Goal: Contribute content: Add original content to the website for others to see

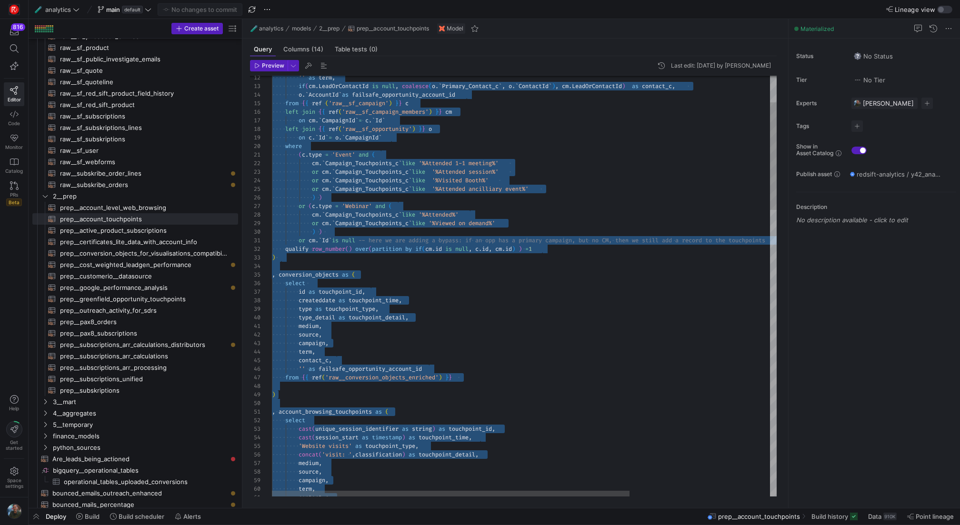
scroll to position [34, 86]
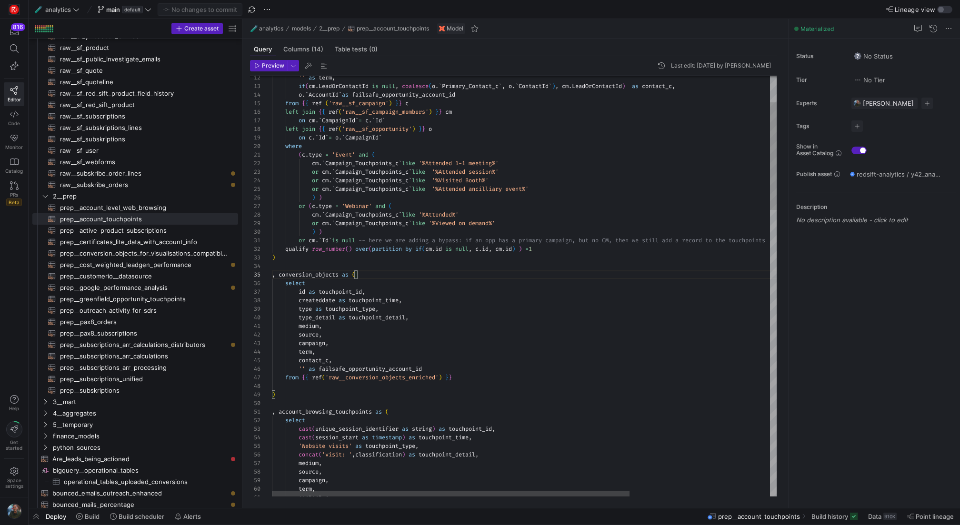
type textarea "{{ config(materialized="table") }} with events as ( select if([DOMAIN_NAME] is …"
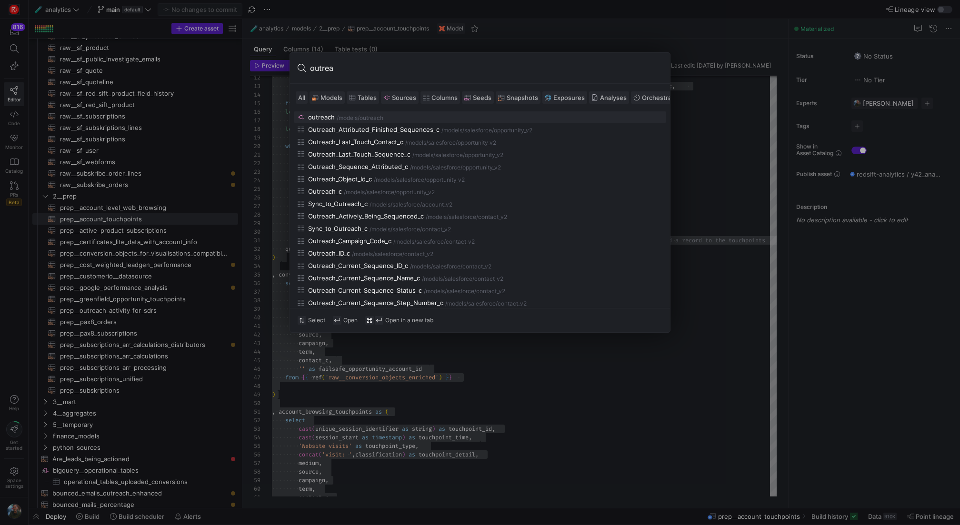
type input "outrea"
click at [328, 98] on span "Models" at bounding box center [331, 98] width 22 height 8
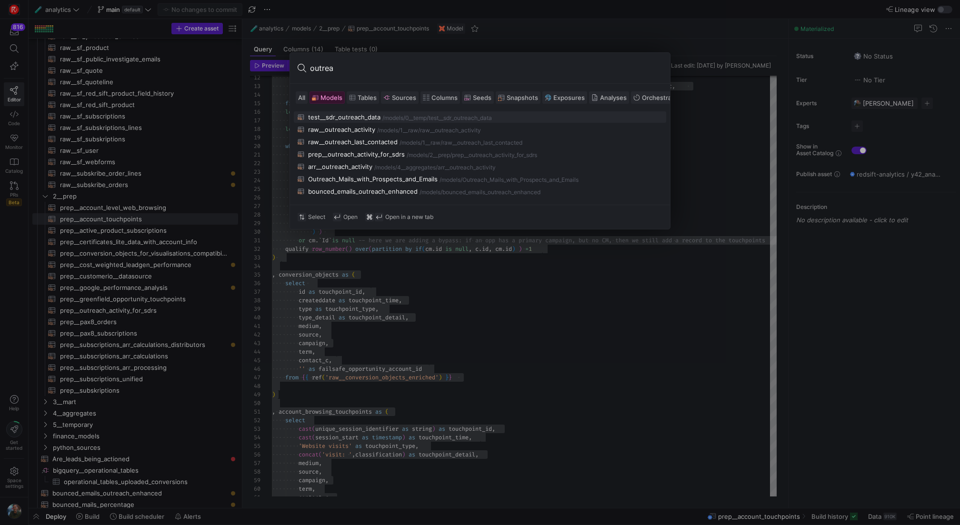
click at [370, 117] on div "test__sdr_outreach_data" at bounding box center [344, 117] width 72 height 8
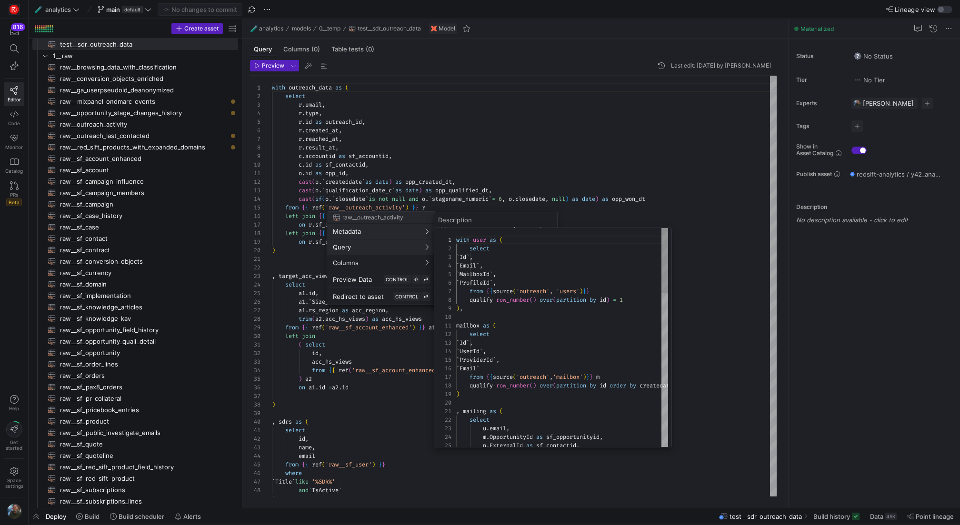
scroll to position [86, 0]
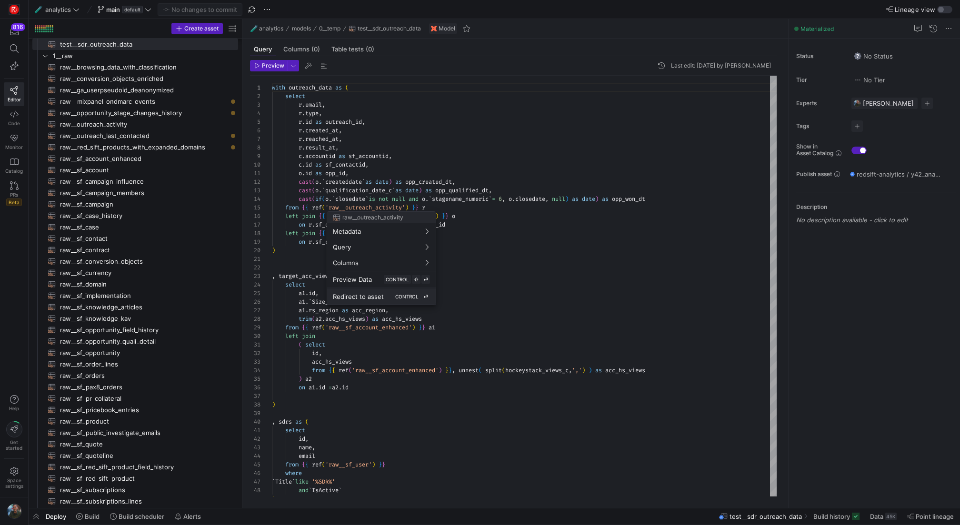
click at [395, 298] on span "CONTROL" at bounding box center [406, 297] width 23 height 6
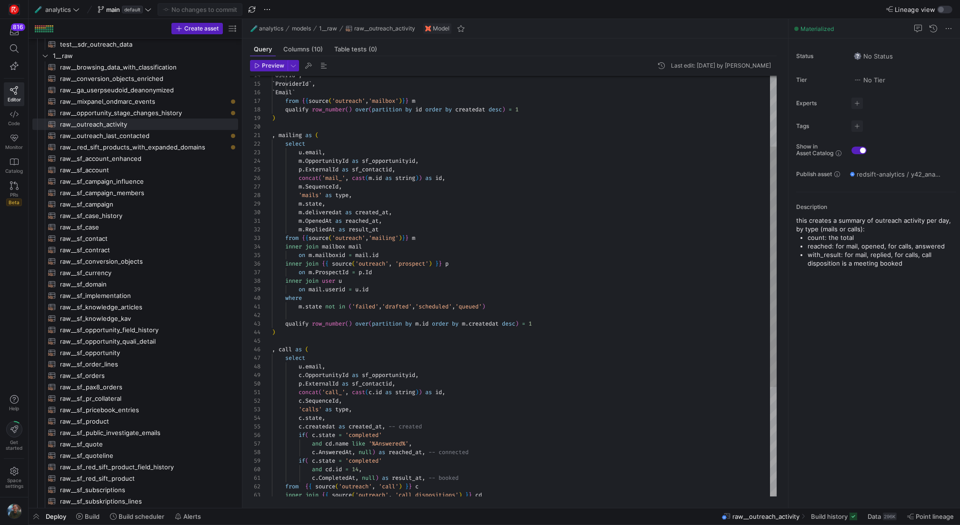
click at [487, 251] on div "inner join { { source ( 'outreach' , 'prospect' ) } } p on m . ProspectId = p .…" at bounding box center [524, 320] width 505 height 736
click at [265, 66] on span "Preview" at bounding box center [273, 65] width 22 height 7
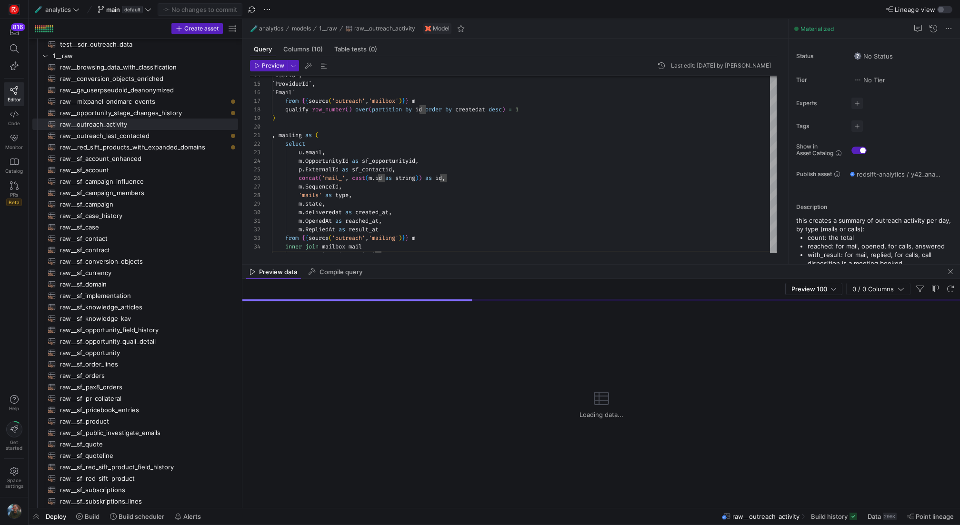
drag, startPoint x: 518, startPoint y: 340, endPoint x: 531, endPoint y: 260, distance: 80.9
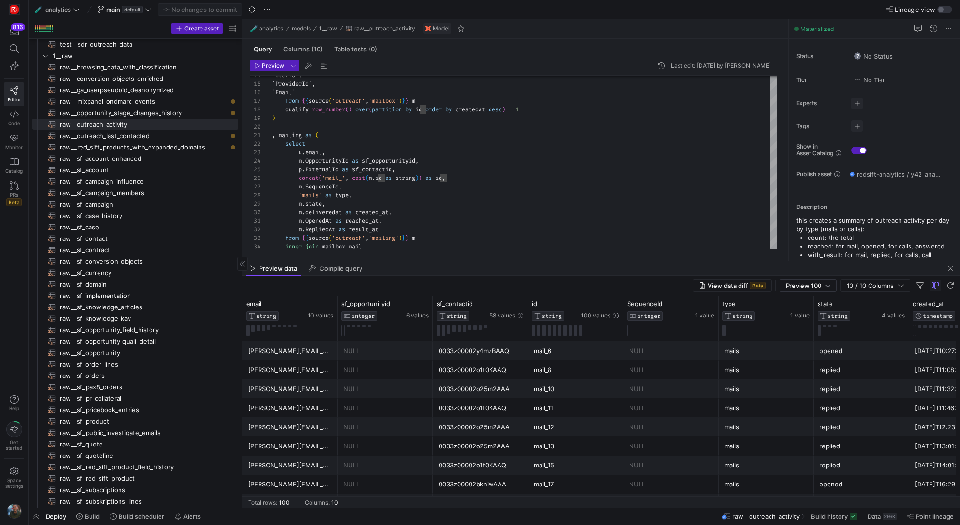
scroll to position [719, 0]
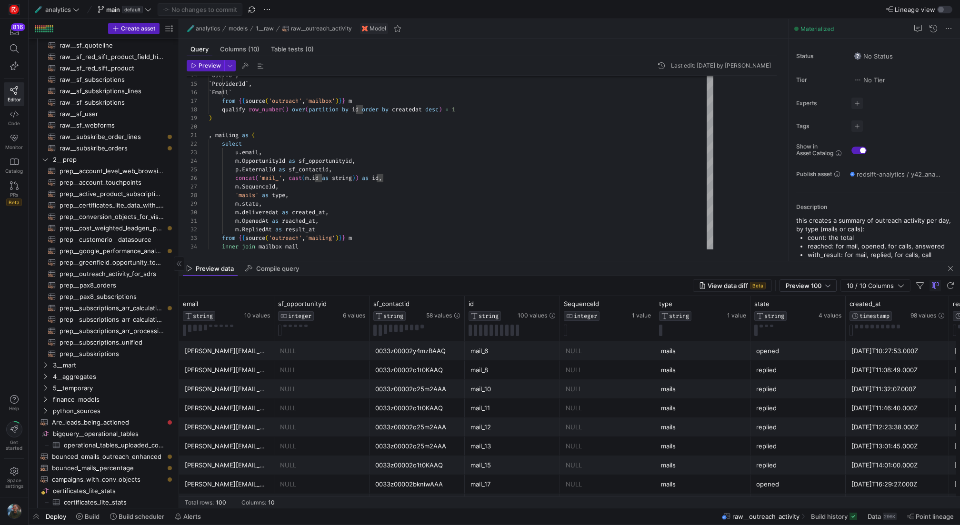
drag, startPoint x: 241, startPoint y: 212, endPoint x: 178, endPoint y: 225, distance: 64.6
click at [549, 381] on div "mail_10" at bounding box center [512, 389] width 84 height 19
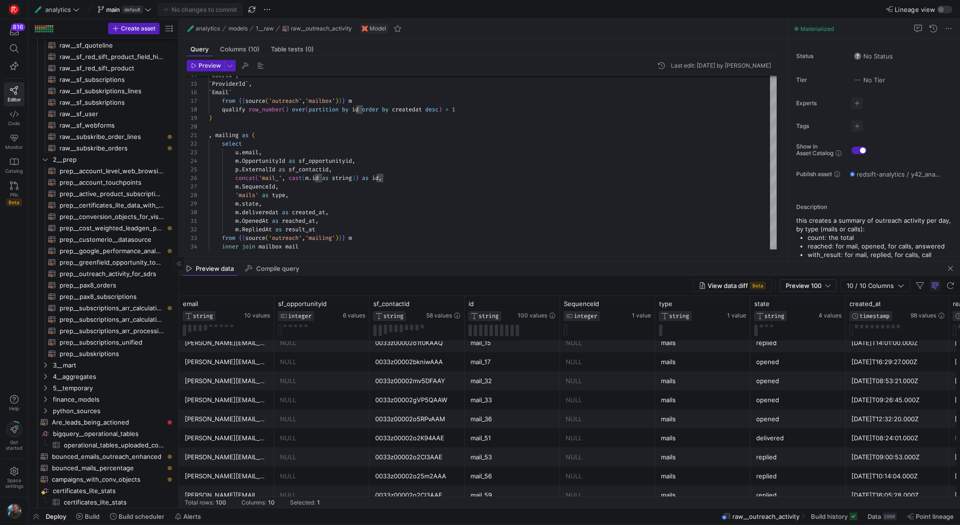
scroll to position [0, 0]
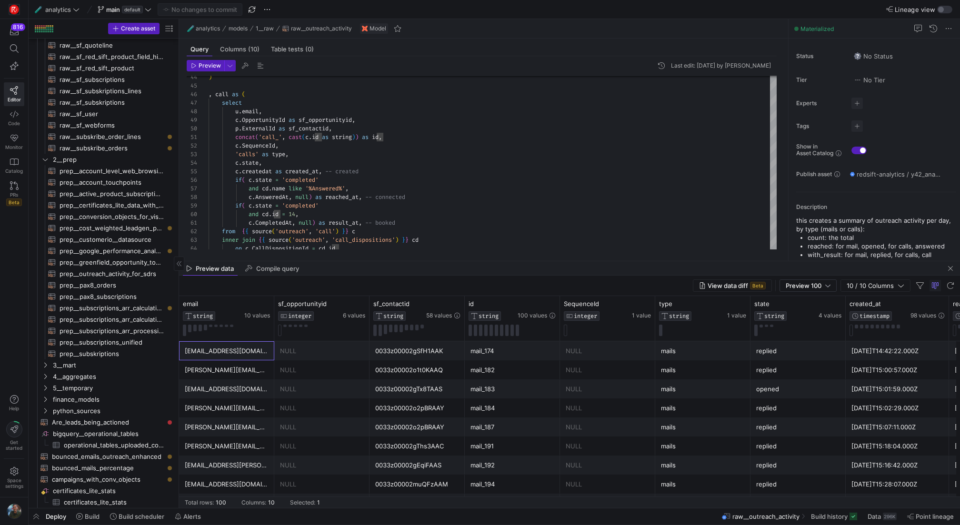
click at [824, 396] on div "opened" at bounding box center [798, 389] width 84 height 19
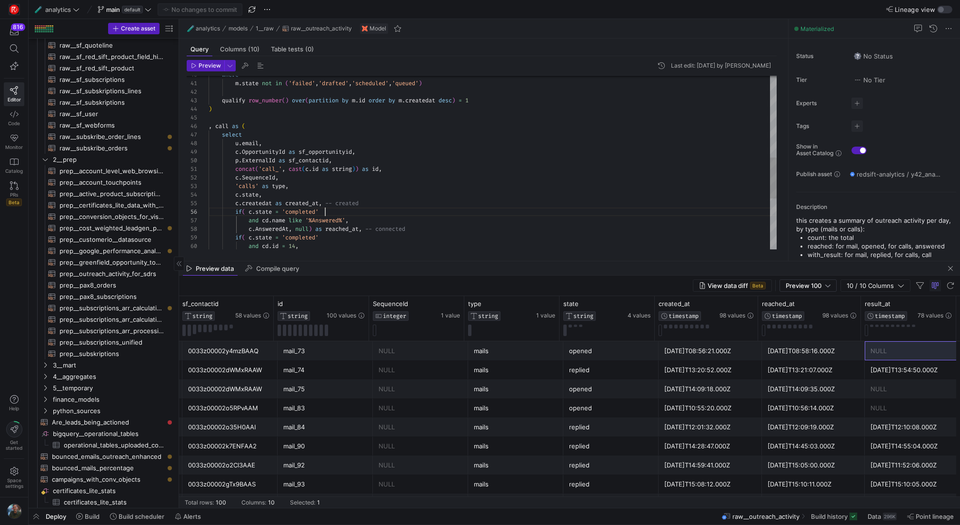
click at [422, 212] on div "u . email , c . OpportunityId as sf_opportunityid , p . ExternalId as sf_contac…" at bounding box center [493, 97] width 568 height 736
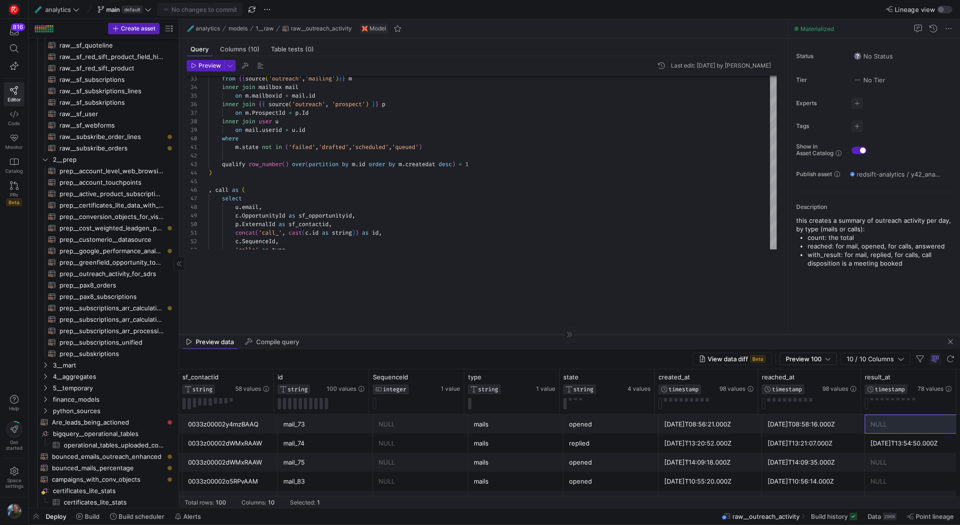
drag, startPoint x: 431, startPoint y: 261, endPoint x: 425, endPoint y: 342, distance: 80.7
click at [426, 342] on as-split "🧪 analytics models 1__raw raw__outreach_activity Model Query Columns (10) Table…" at bounding box center [569, 263] width 781 height 489
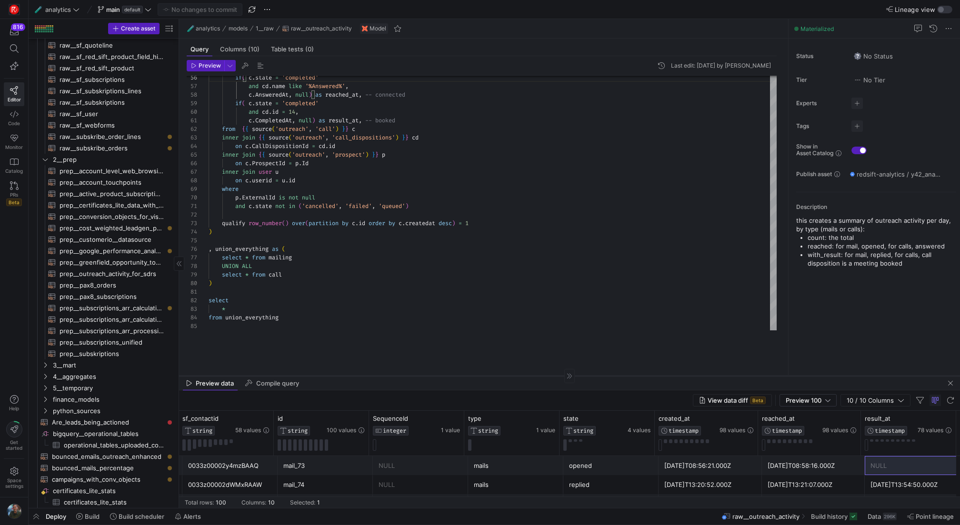
drag, startPoint x: 363, startPoint y: 341, endPoint x: 361, endPoint y: 375, distance: 33.8
click at [361, 376] on div at bounding box center [569, 376] width 781 height 0
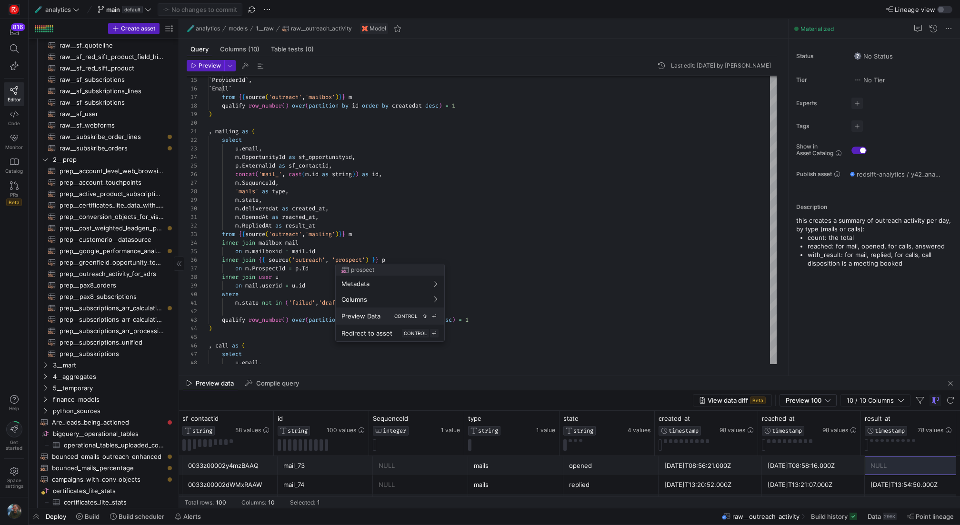
click at [361, 309] on button "Preview Data CONTROL ⇧ ⏎" at bounding box center [390, 316] width 109 height 17
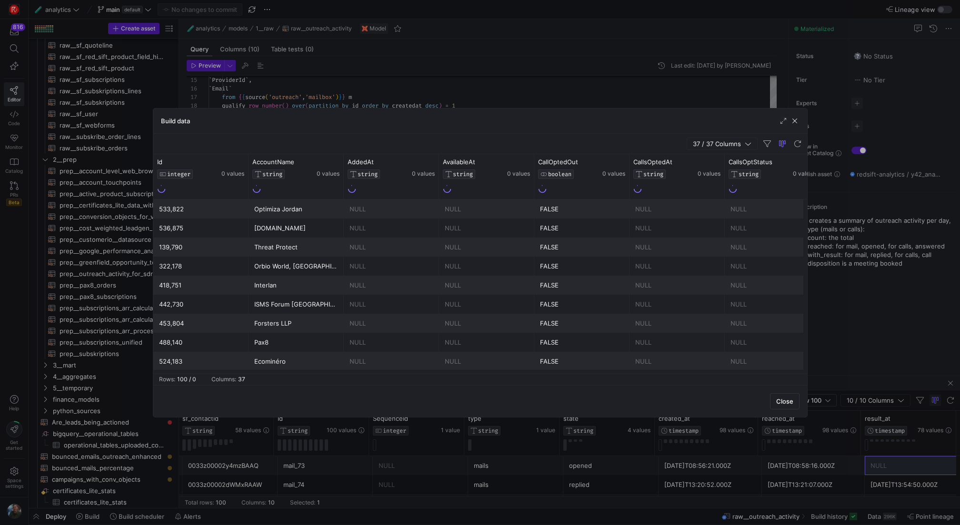
click at [482, 211] on div "NULL" at bounding box center [487, 209] width 84 height 19
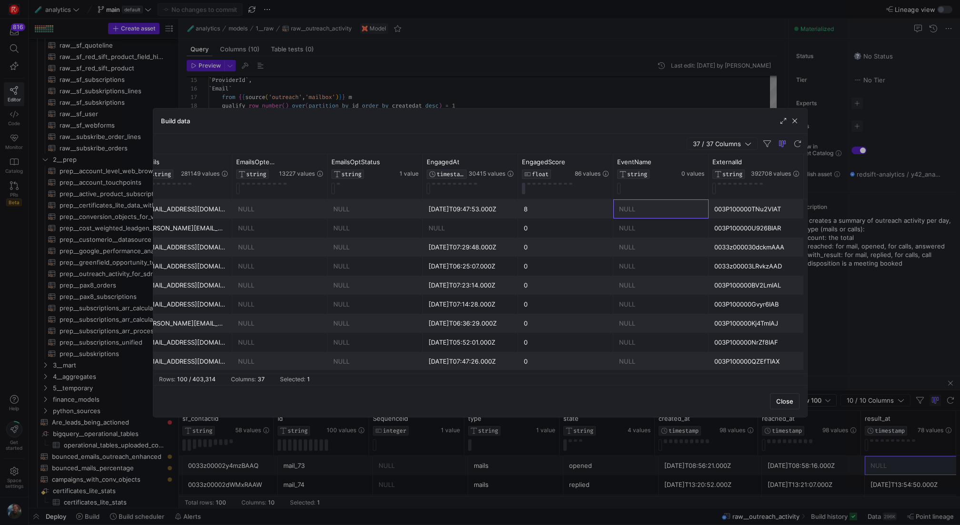
scroll to position [0, 1064]
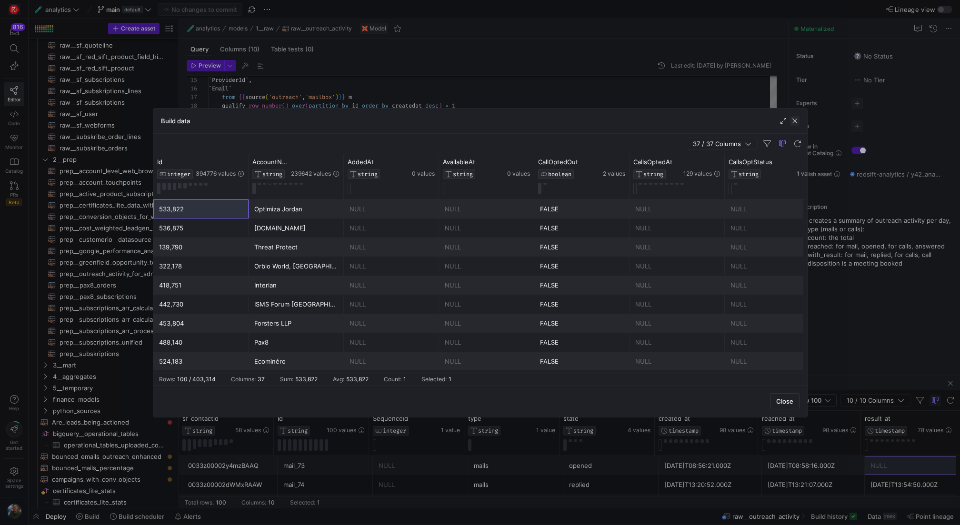
click at [790, 119] on span "button" at bounding box center [795, 121] width 10 height 10
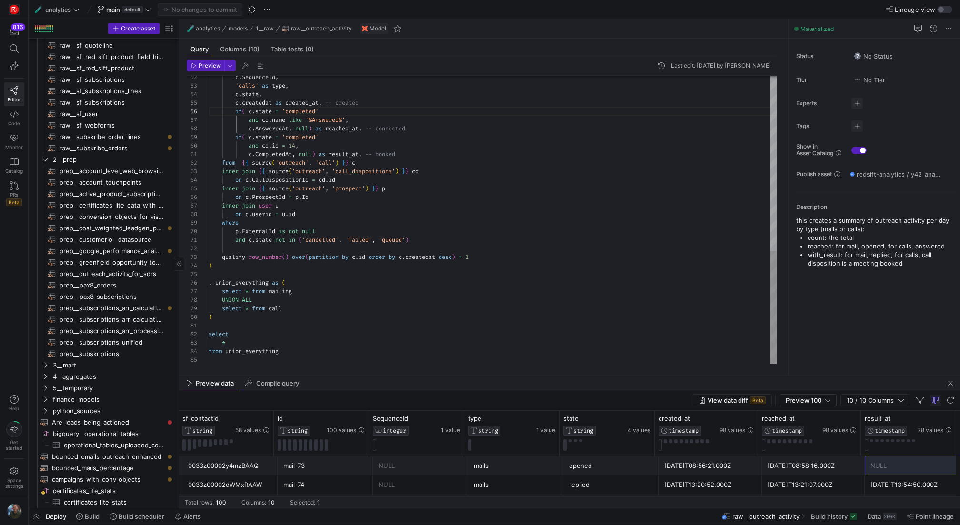
type textarea "select * from union_everything"
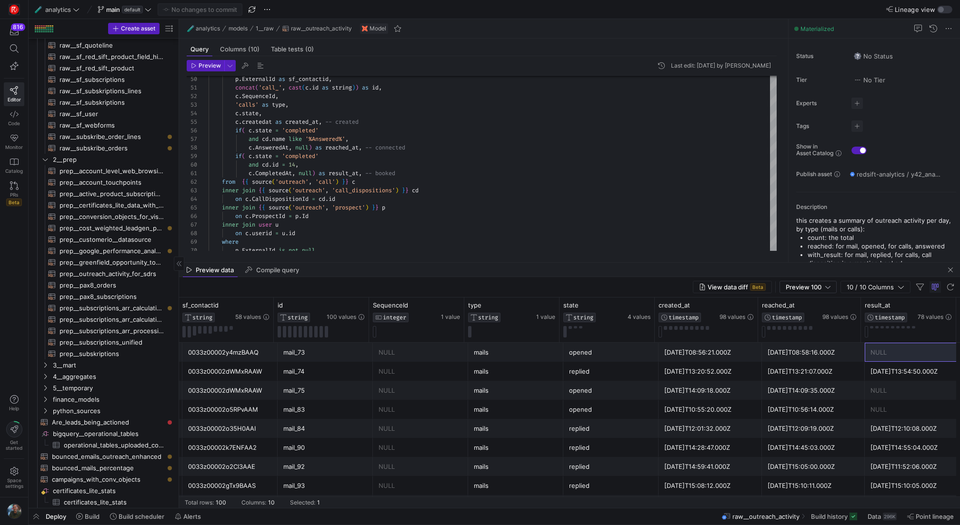
drag, startPoint x: 377, startPoint y: 377, endPoint x: 429, endPoint y: 263, distance: 125.0
click at [429, 263] on as-split "🧪 analytics models 1__raw raw__outreach_activity Model Query Columns (10) Table…" at bounding box center [569, 263] width 781 height 489
click at [580, 328] on div at bounding box center [606, 331] width 87 height 11
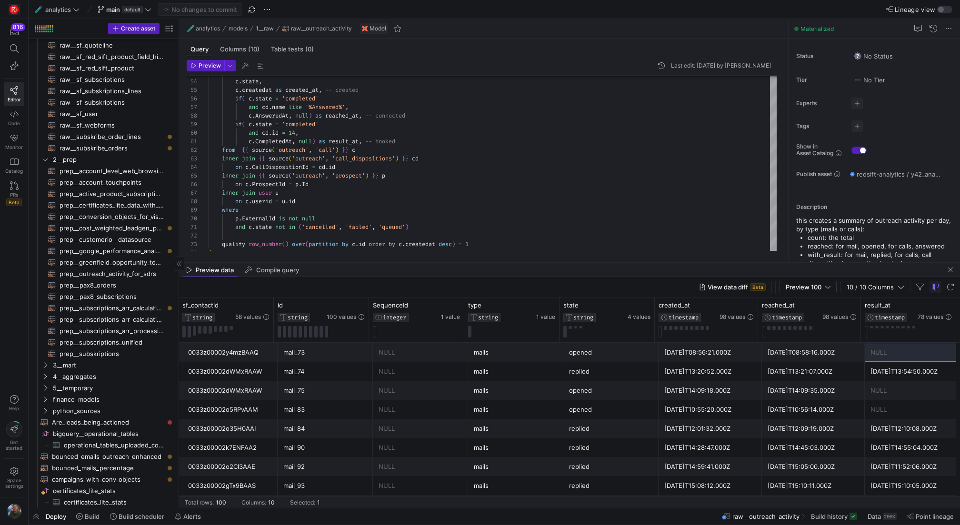
click at [464, 261] on mat-tab-group "Query Columns (10) Table tests (0) Preview Last edit: [DATE] by [PERSON_NAME] 5…" at bounding box center [481, 151] width 605 height 224
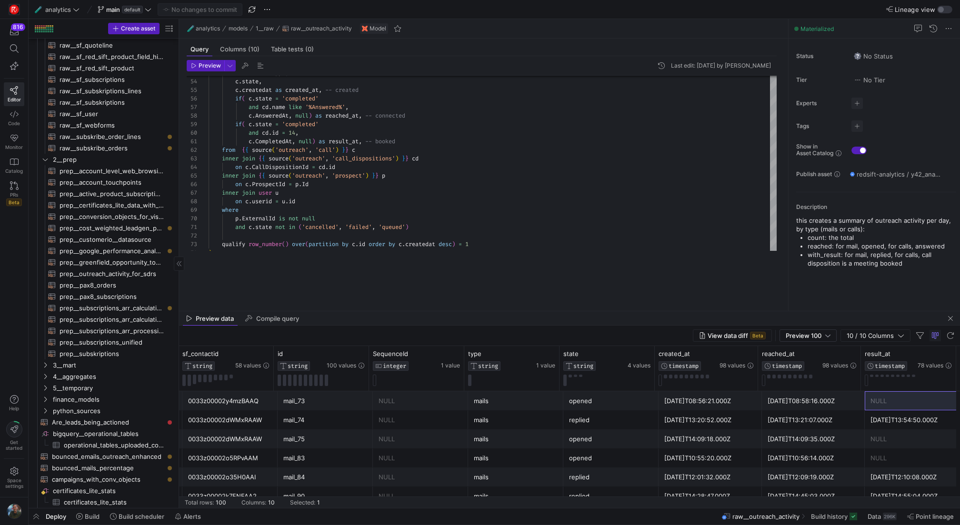
drag, startPoint x: 467, startPoint y: 263, endPoint x: 463, endPoint y: 310, distance: 47.3
click at [468, 311] on div at bounding box center [569, 311] width 781 height 0
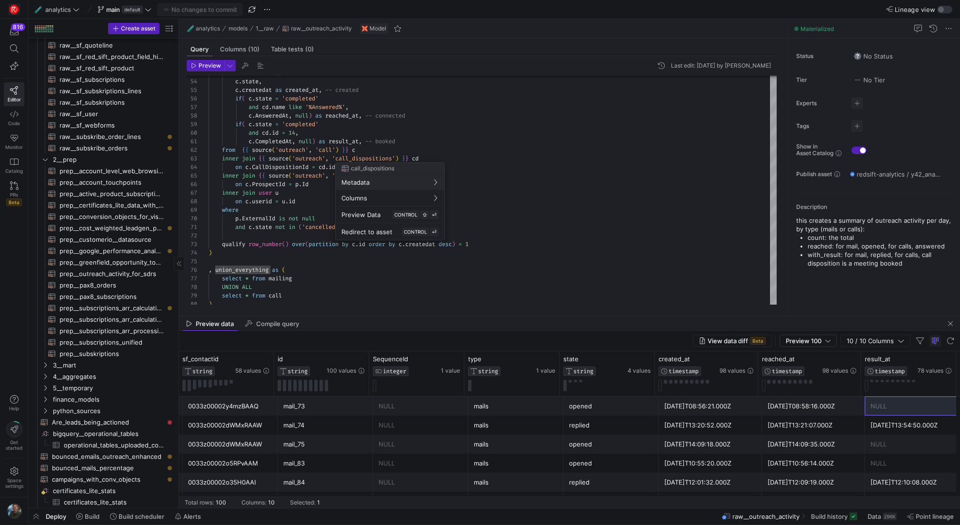
click at [127, 212] on div at bounding box center [480, 262] width 960 height 525
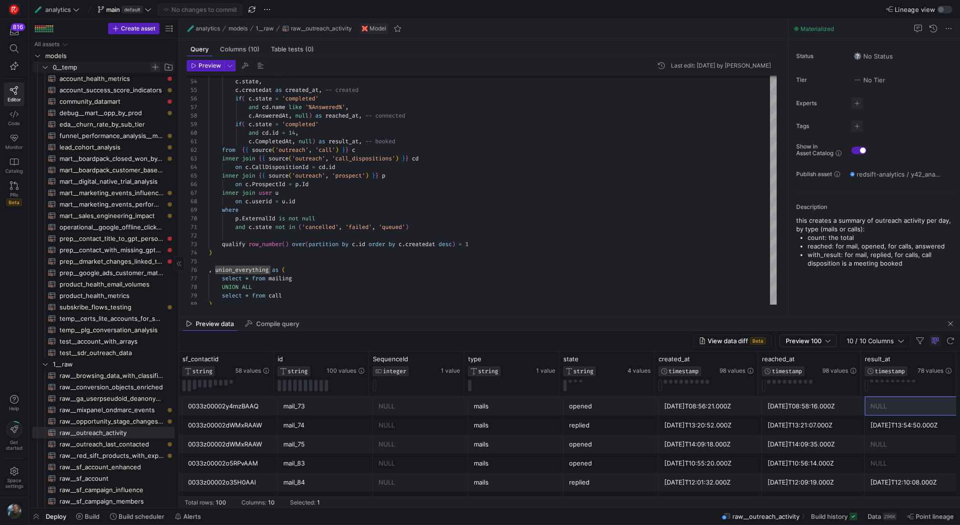
click at [154, 67] on span "Press SPACE to select this row." at bounding box center [155, 67] width 10 height 10
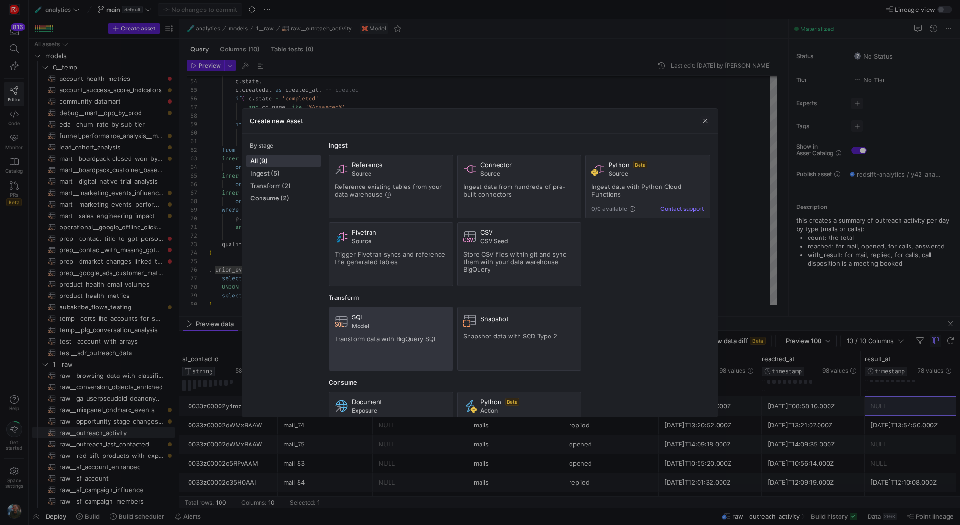
click at [416, 323] on span "Model" at bounding box center [399, 326] width 95 height 7
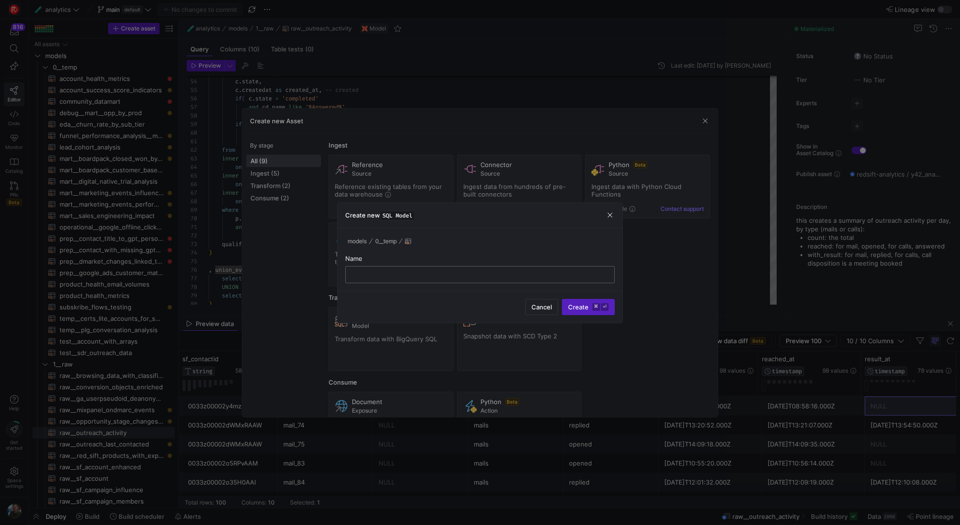
type input "r"
type input "prep__sdr_outreach_activity_per_account"
click at [595, 306] on kbd "⌘" at bounding box center [596, 307] width 8 height 8
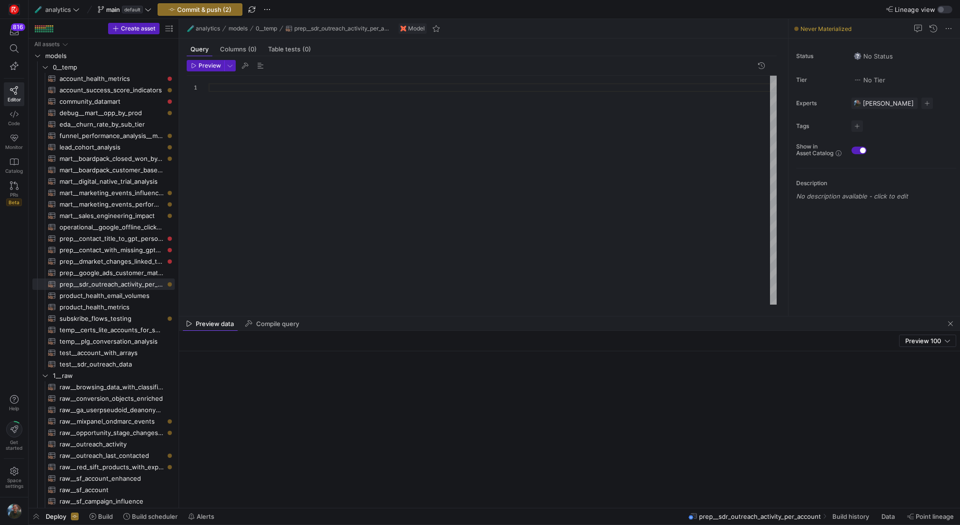
click at [258, 92] on div at bounding box center [493, 190] width 568 height 229
type textarea "s"
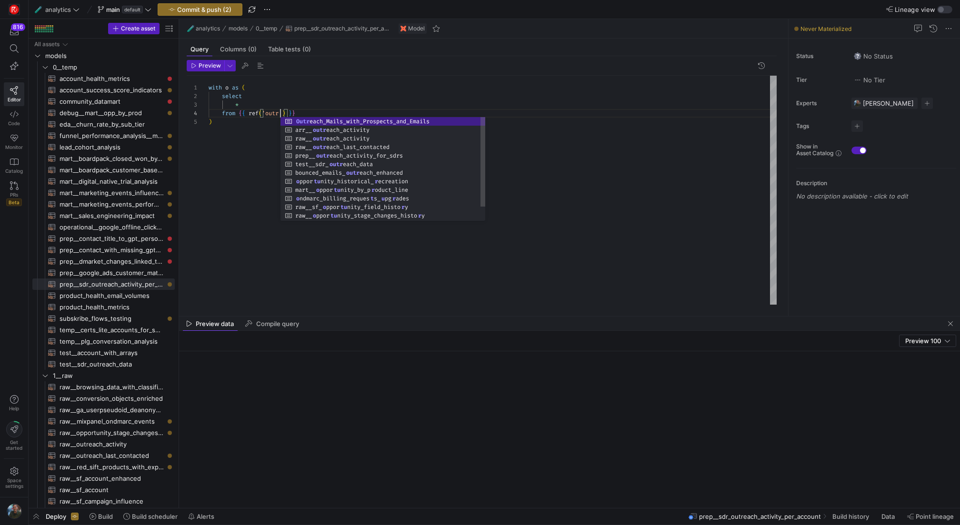
scroll to position [26, 168]
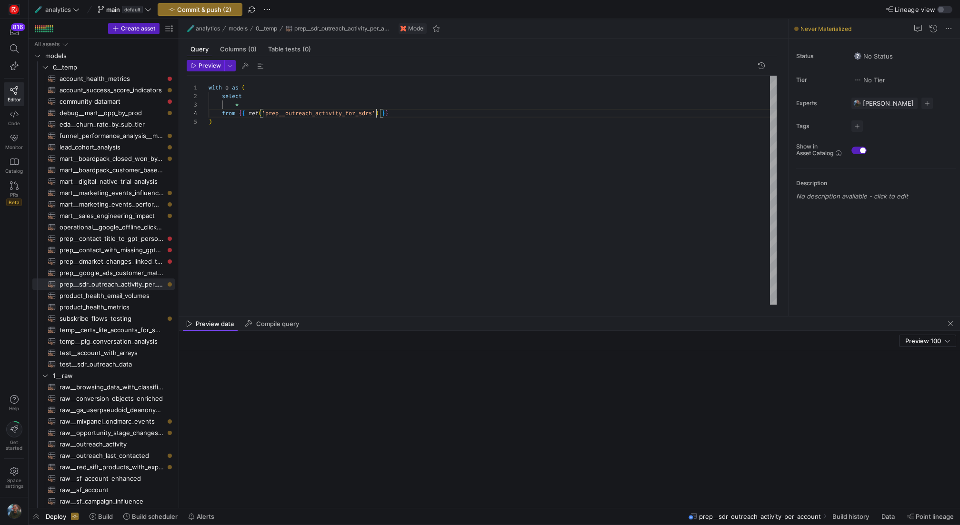
type textarea "with o as ( select * from {{ ref('prep__outreach_activity_for_sdrs') }} )"
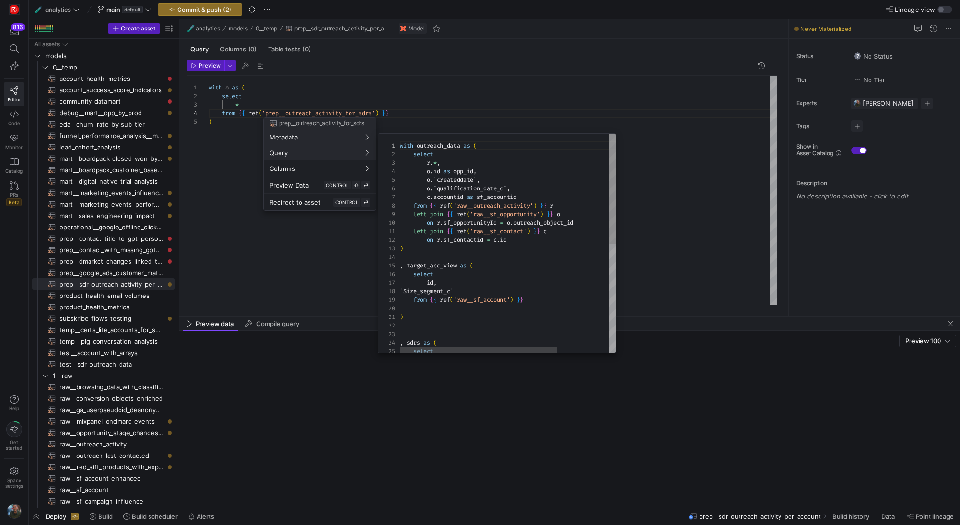
scroll to position [86, 0]
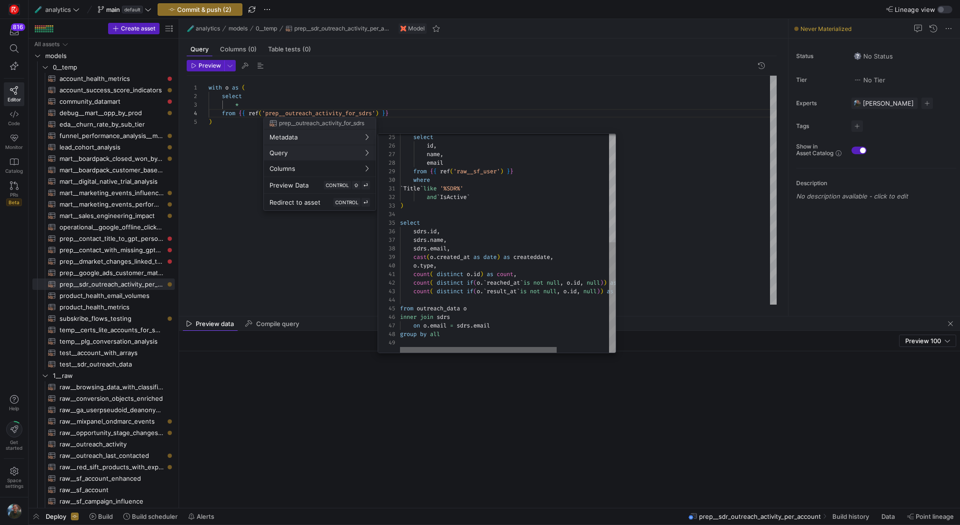
click at [449, 347] on div at bounding box center [478, 350] width 157 height 6
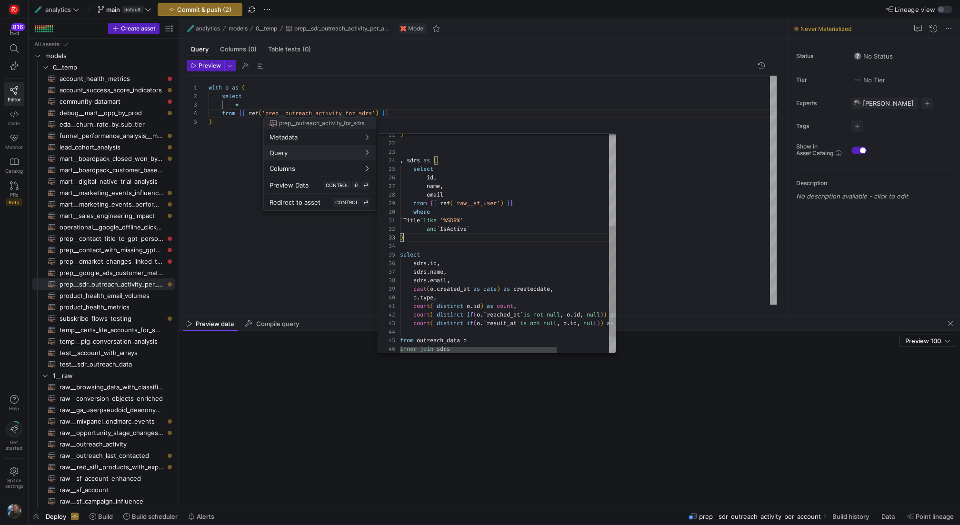
scroll to position [43, 7]
type textarea "with outreach_data as ( select r.*, [DOMAIN_NAME] as opp_id, o.`createddate`, o…"
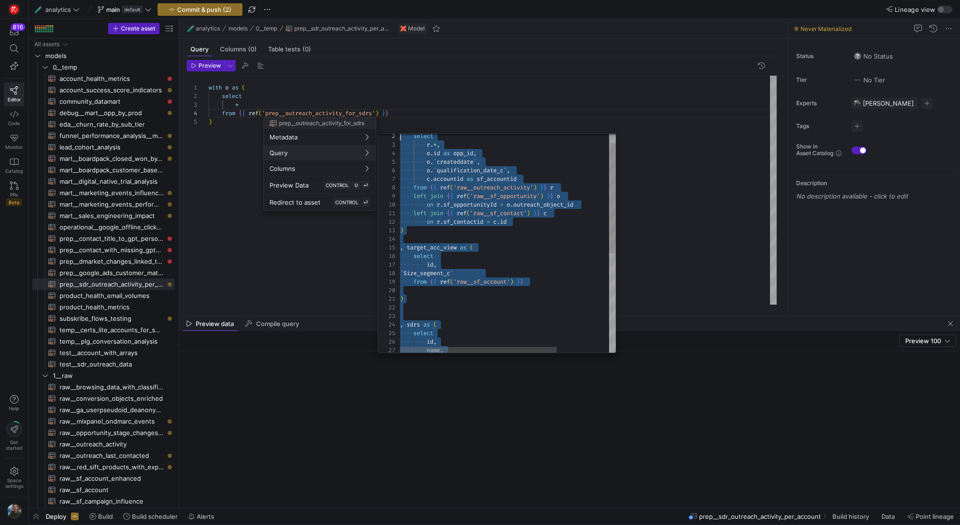
scroll to position [0, 0]
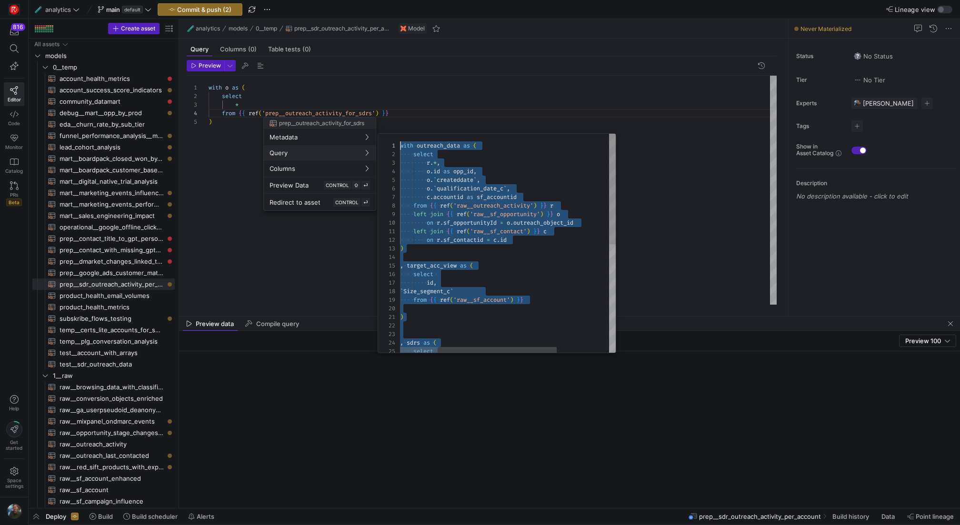
drag, startPoint x: 422, startPoint y: 239, endPoint x: 407, endPoint y: 98, distance: 141.7
click at [195, 159] on div at bounding box center [480, 262] width 960 height 525
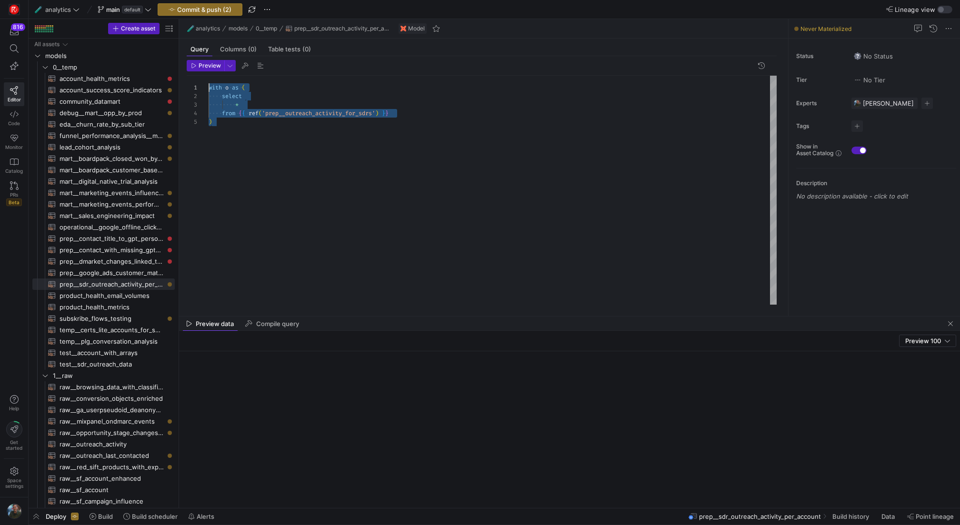
drag, startPoint x: 245, startPoint y: 185, endPoint x: 182, endPoint y: 72, distance: 129.4
click at [209, 76] on div "with o as ( select * from { { ref ( 'prep__outreach_activity_for_sdrs' ) } } )" at bounding box center [493, 190] width 568 height 229
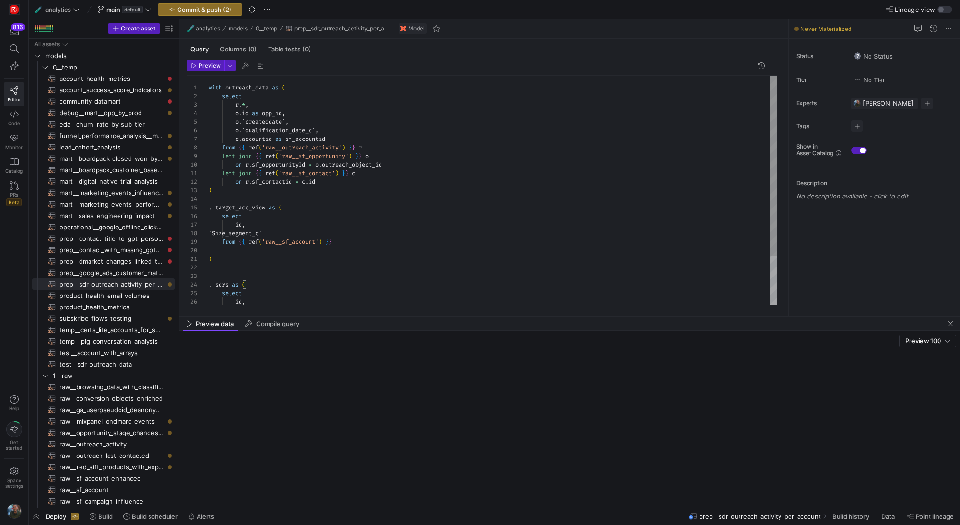
click at [296, 234] on div "c . accountid as sf_accountid from { { ref ( 'raw__outreach_activity' ) } } r l…" at bounding box center [493, 221] width 568 height 290
click at [260, 223] on div "c . accountid as sf_accountid from { { ref ( 'raw__outreach_activity' ) } } r l…" at bounding box center [493, 221] width 568 height 290
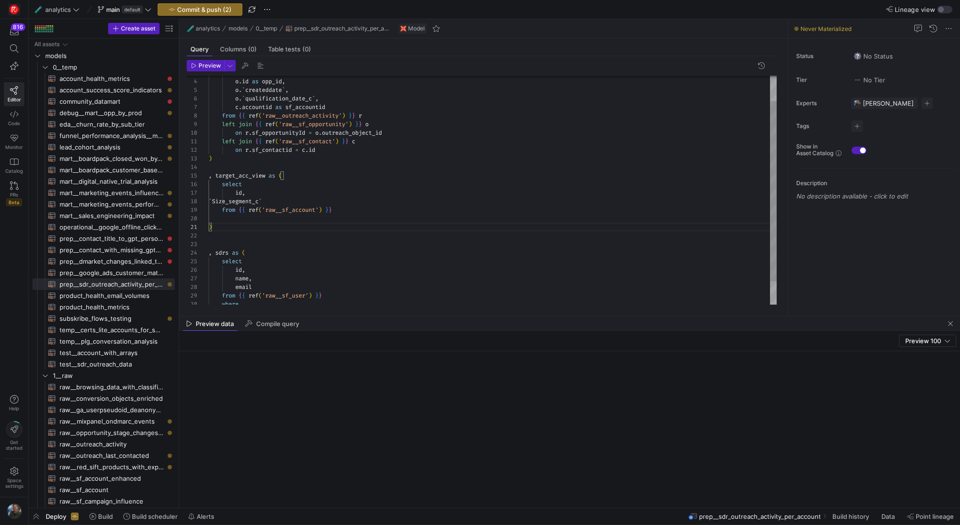
click at [278, 197] on div "c . accountid as sf_accountid from { { ref ( 'raw__outreach_activity' ) } } r l…" at bounding box center [493, 189] width 568 height 290
click at [278, 191] on div "c . accountid as sf_accountid from { { ref ( 'raw__outreach_activity' ) } } r l…" at bounding box center [493, 189] width 568 height 290
click at [302, 209] on div "c . accountid as sf_accountid from { { ref ( 'raw__outreach_activity' ) } } r l…" at bounding box center [493, 193] width 568 height 299
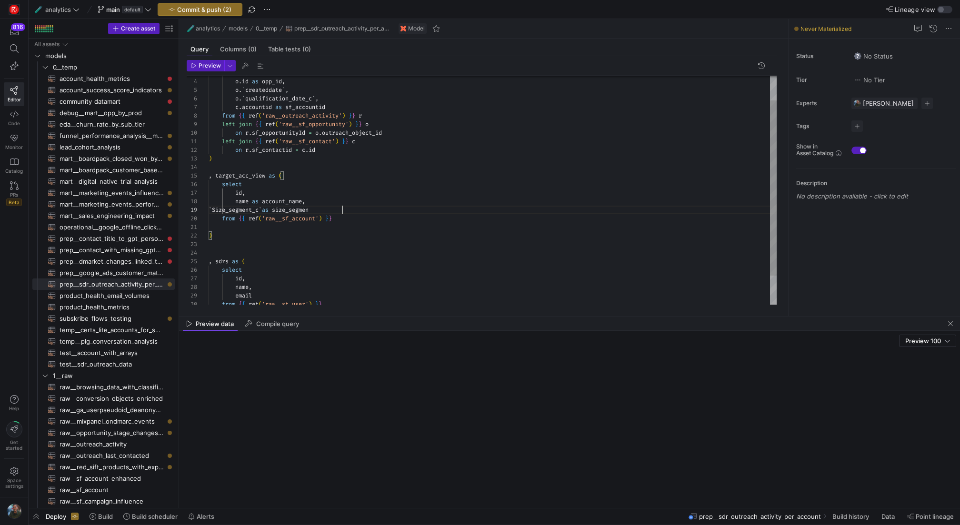
scroll to position [69, 137]
click at [333, 196] on div "c . accountid as sf_accountid from { { ref ( 'raw__outreach_activity' ) } } r l…" at bounding box center [493, 193] width 568 height 299
click at [322, 231] on div "c . accountid as sf_accountid from { { ref ( 'raw__outreach_activity' ) } } r l…" at bounding box center [493, 193] width 568 height 299
click at [263, 252] on div "c . accountid as sf_accountid from { { ref ( 'raw__outreach_activity' ) } } r l…" at bounding box center [493, 193] width 568 height 299
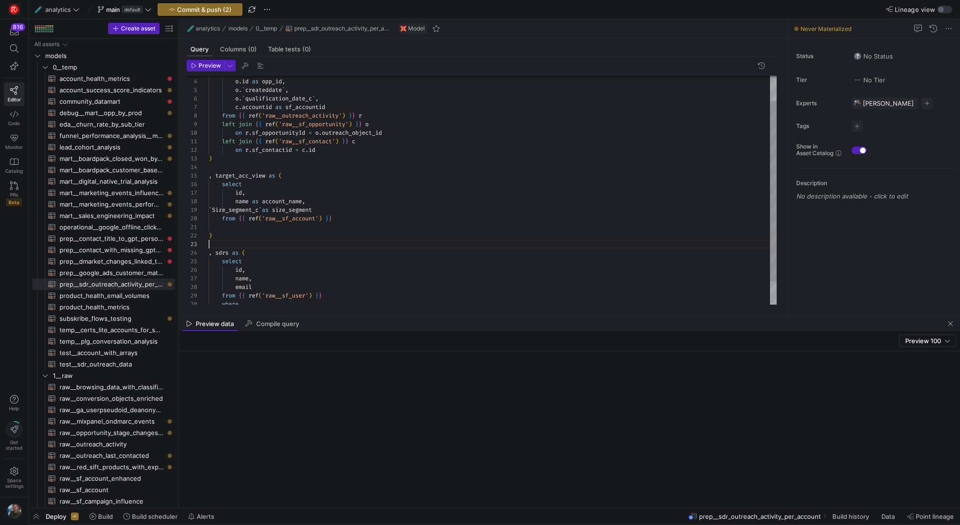
scroll to position [17, 0]
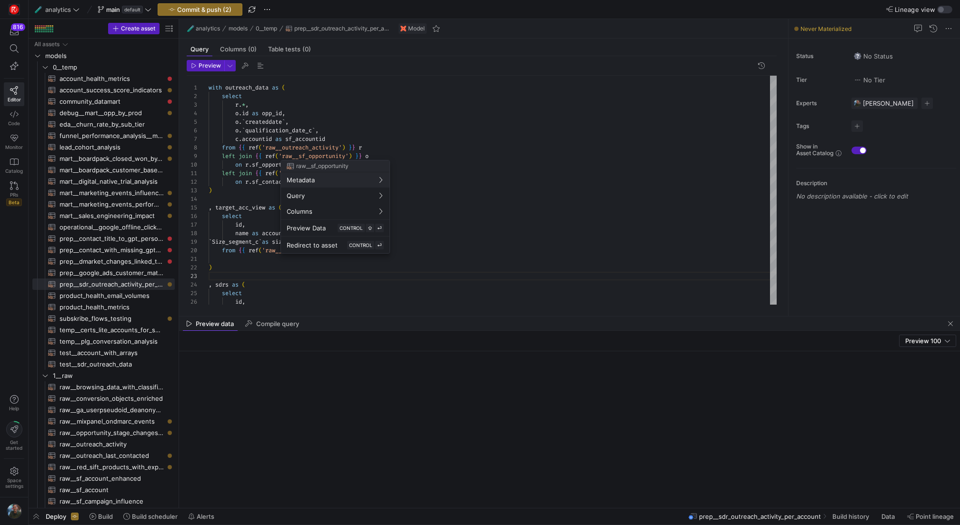
drag, startPoint x: 345, startPoint y: 129, endPoint x: 339, endPoint y: 134, distance: 8.1
click at [346, 129] on div at bounding box center [480, 262] width 960 height 525
click at [337, 144] on div "c . accountid as sf_accountid from { { ref ( 'raw__outreach_activity' ) } } r l…" at bounding box center [493, 221] width 568 height 290
click at [346, 137] on div "c . accountid as sf_accountid from { { ref ( 'raw__outreach_activity' ) } } r l…" at bounding box center [493, 221] width 568 height 290
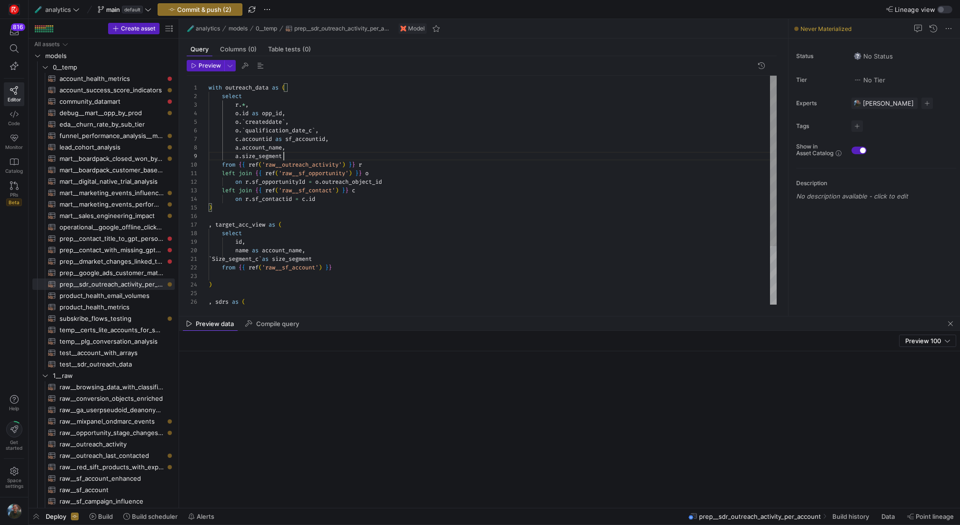
scroll to position [69, 75]
click at [244, 147] on div "c . accountid as sf_accountid , from { { ref ( 'raw__outreach_activity' ) } } r…" at bounding box center [493, 230] width 568 height 308
click at [245, 154] on div "c . accountid as sf_accountid , from { { ref ( 'raw__outreach_activity' ) } } r…" at bounding box center [493, 230] width 568 height 308
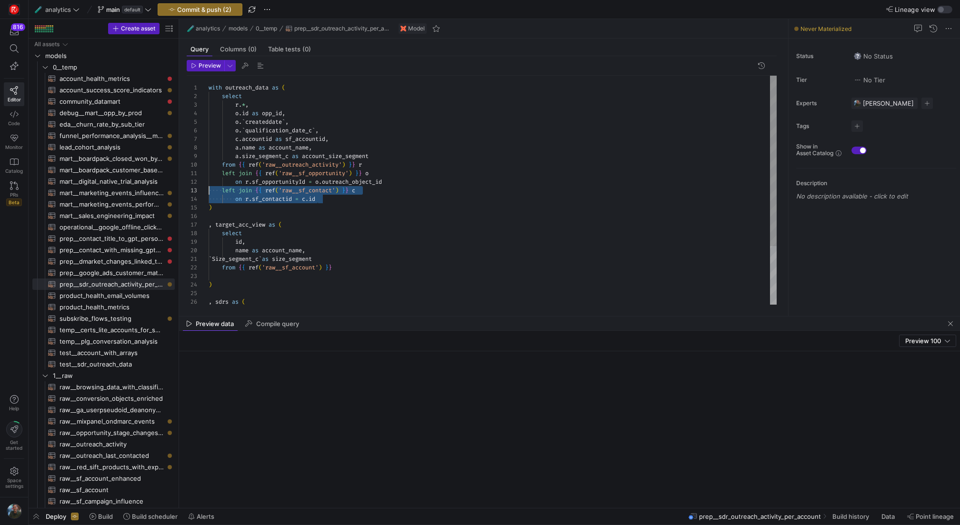
drag, startPoint x: 331, startPoint y: 197, endPoint x: 201, endPoint y: 185, distance: 131.0
click at [209, 191] on div "c . accountid as sf_accountid , from { { ref ( 'raw__outreach_activity' ) } } r…" at bounding box center [493, 230] width 568 height 308
click at [336, 201] on div "c . accountid as sf_accountid , from { { ref ( 'raw__outreach_activity' ) } } r…" at bounding box center [493, 230] width 568 height 308
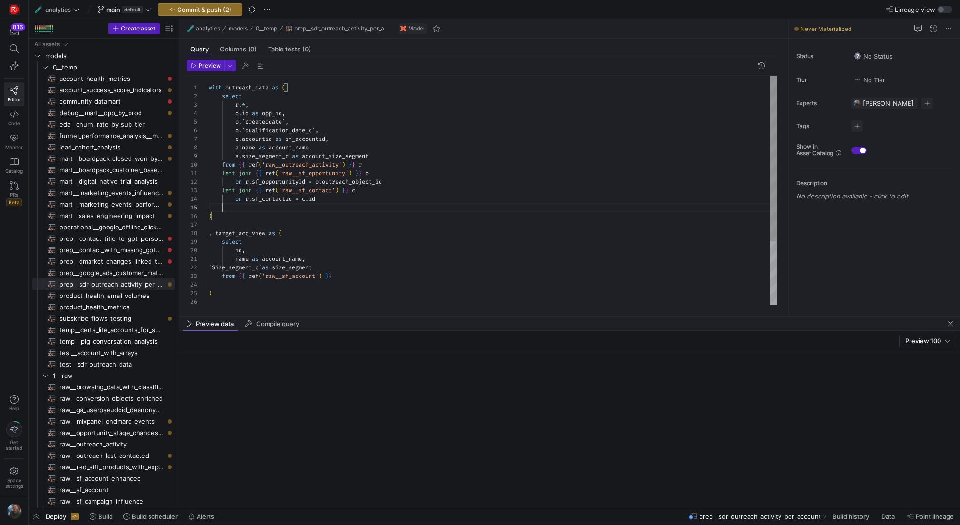
scroll to position [43, 110]
drag, startPoint x: 239, startPoint y: 205, endPoint x: 292, endPoint y: 188, distance: 55.1
click at [239, 205] on div "c . accountid as sf_accountid , from { { ref ( 'raw__outreach_activity' ) } } r…" at bounding box center [493, 238] width 568 height 325
click at [385, 206] on div "c . accountid as sf_accountid , from { { ref ( 'raw__outreach_activity' ) } } r…" at bounding box center [493, 238] width 568 height 325
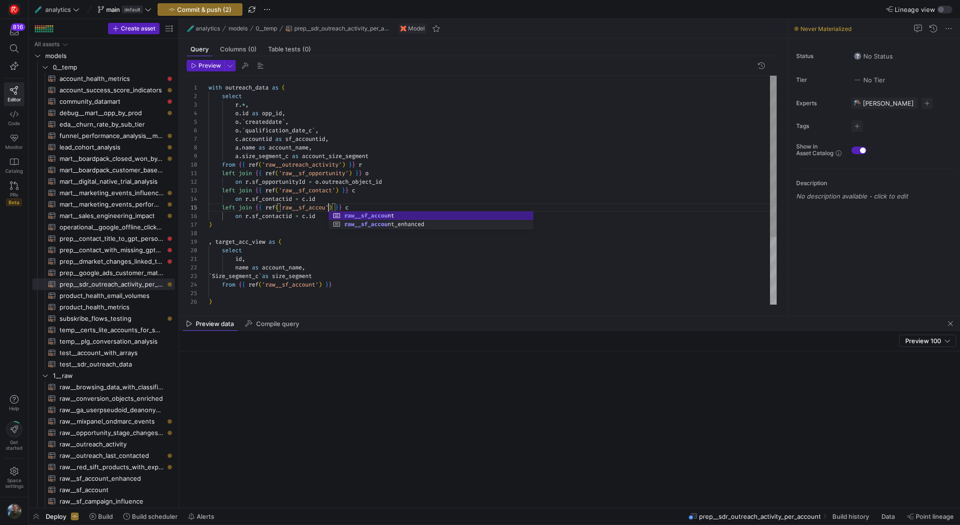
scroll to position [34, 127]
drag, startPoint x: 395, startPoint y: 196, endPoint x: 378, endPoint y: 206, distance: 20.0
click at [395, 196] on div "c . accountid as sf_accountid , from { { ref ( 'raw__outreach_activity' ) } } r…" at bounding box center [493, 238] width 568 height 325
click at [376, 209] on div "c . accountid as sf_accountid , from { { ref ( 'raw__outreach_activity' ) } } r…" at bounding box center [493, 238] width 568 height 325
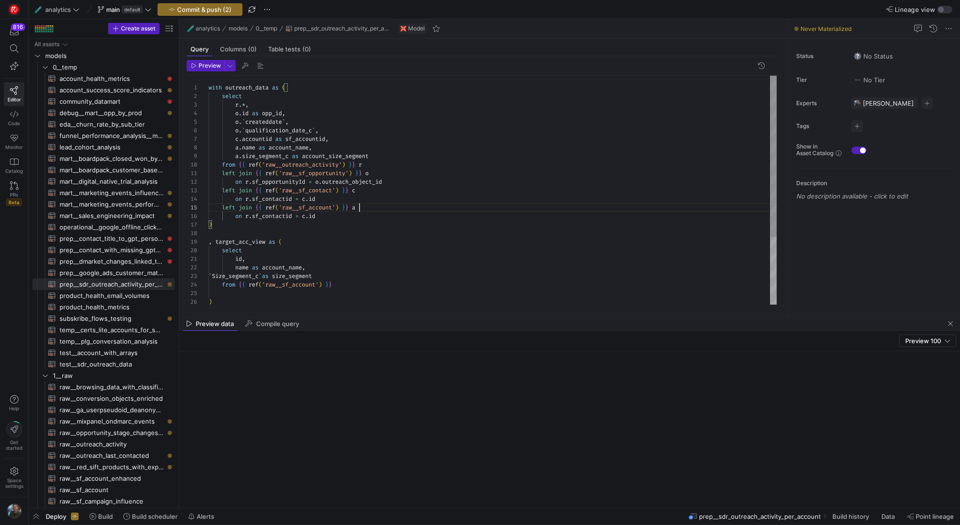
click at [275, 219] on div "c . accountid as sf_accountid , from { { ref ( 'raw__outreach_activity' ) } } r…" at bounding box center [493, 238] width 568 height 325
click at [251, 219] on div "c . accountid as sf_accountid , from { { ref ( 'raw__outreach_activity' ) } } r…" at bounding box center [493, 238] width 568 height 325
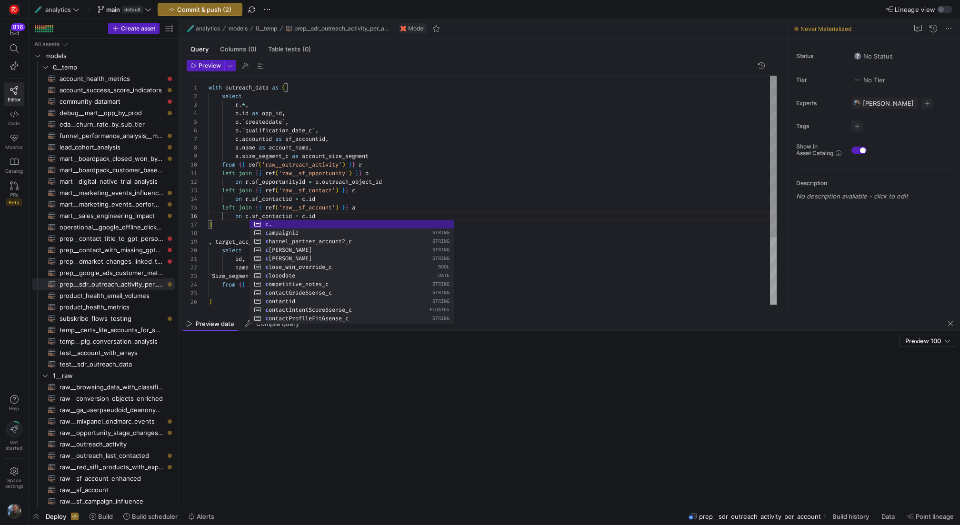
click at [370, 194] on div "c . accountid as sf_accountid , from { { ref ( 'raw__outreach_activity' ) } } r…" at bounding box center [493, 238] width 568 height 325
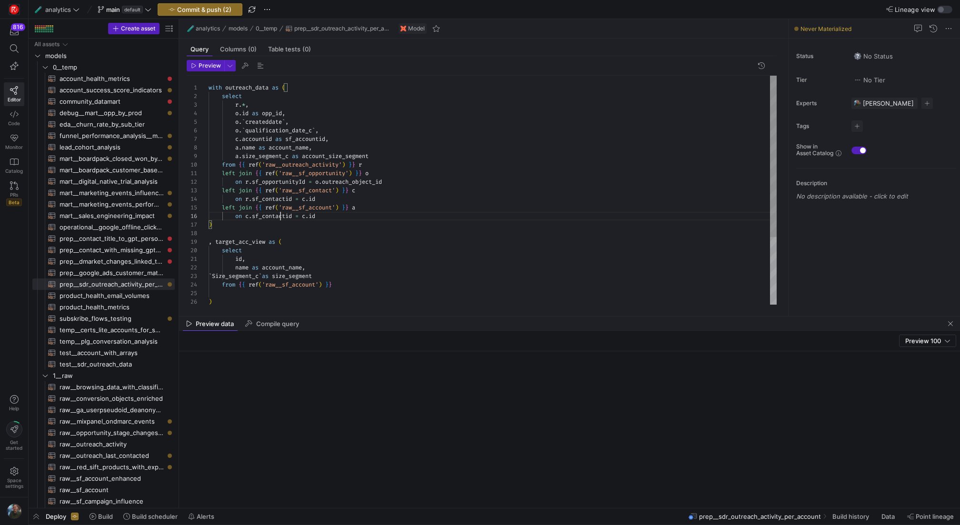
click at [280, 218] on div "c . accountid as sf_accountid , from { { ref ( 'raw__outreach_activity' ) } } r…" at bounding box center [493, 238] width 568 height 325
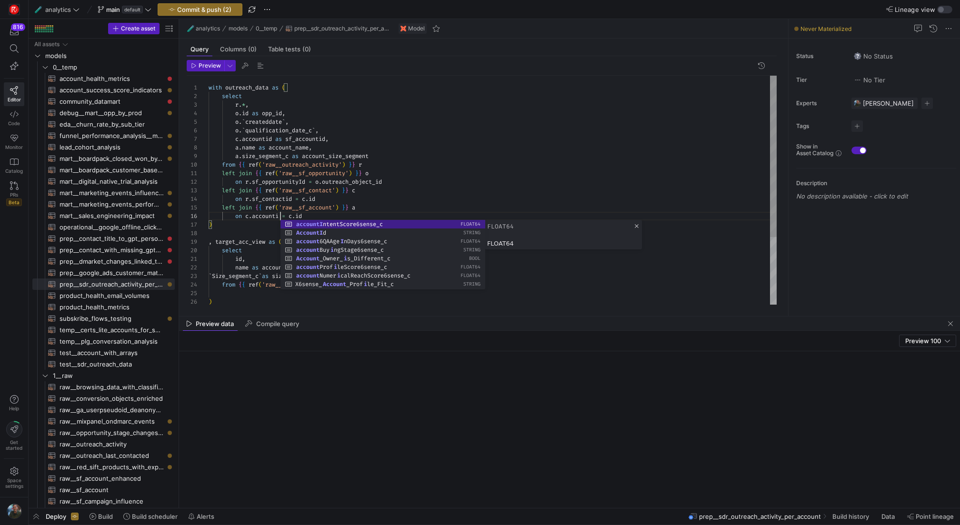
scroll to position [43, 75]
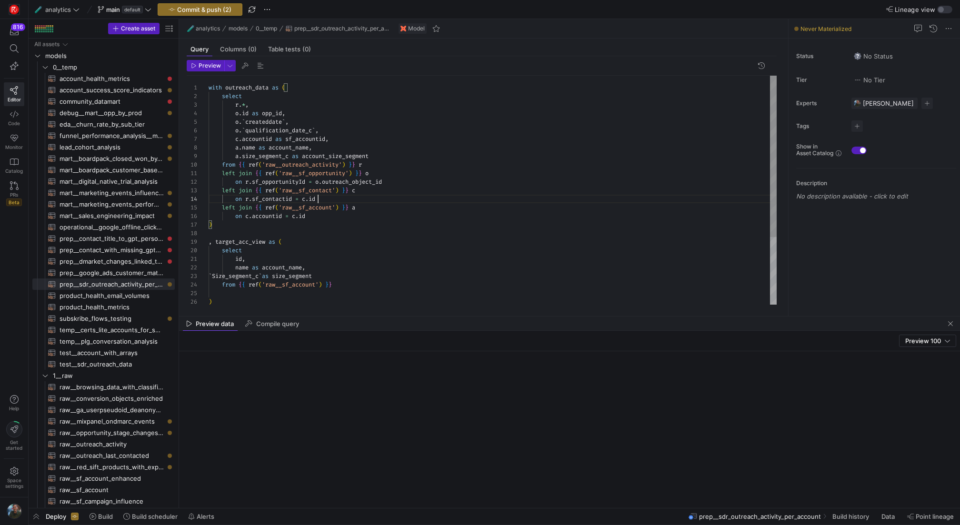
drag, startPoint x: 391, startPoint y: 199, endPoint x: 380, endPoint y: 204, distance: 12.4
click at [391, 199] on div "c . accountid as sf_accountid , from { { ref ( 'raw__outreach_activity' ) } } r…" at bounding box center [493, 238] width 568 height 325
click at [331, 216] on div "c . accountid as sf_accountid , from { { ref ( 'raw__outreach_activity' ) } } r…" at bounding box center [493, 238] width 568 height 325
click at [387, 156] on div "c . accountid as sf_accountid , from { { ref ( 'raw__outreach_activity' ) } } r…" at bounding box center [493, 238] width 568 height 325
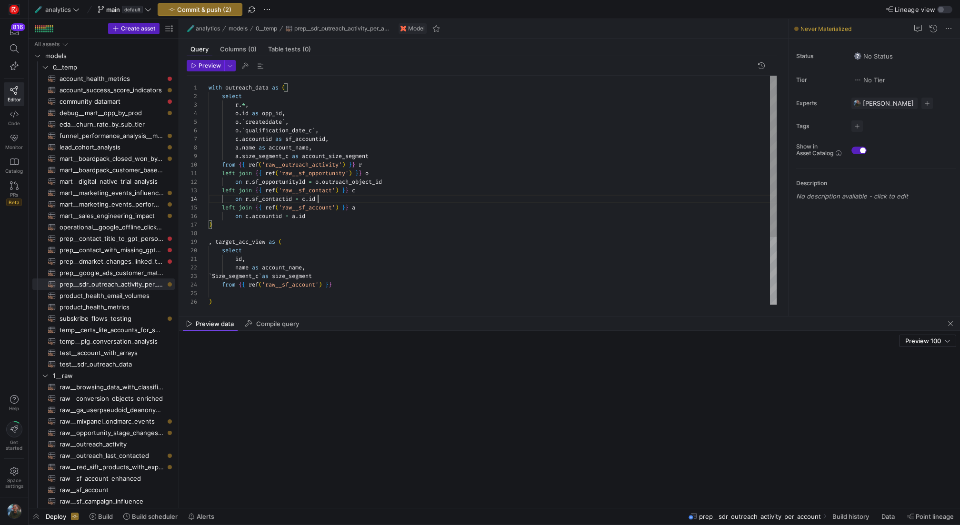
scroll to position [26, 110]
click at [406, 202] on div "c . accountid as sf_accountid , from { { ref ( 'raw__outreach_activity' ) } } r…" at bounding box center [493, 238] width 568 height 325
click at [399, 227] on div "c . accountid as sf_accountid , from { { ref ( 'raw__outreach_activity' ) } } r…" at bounding box center [493, 238] width 568 height 325
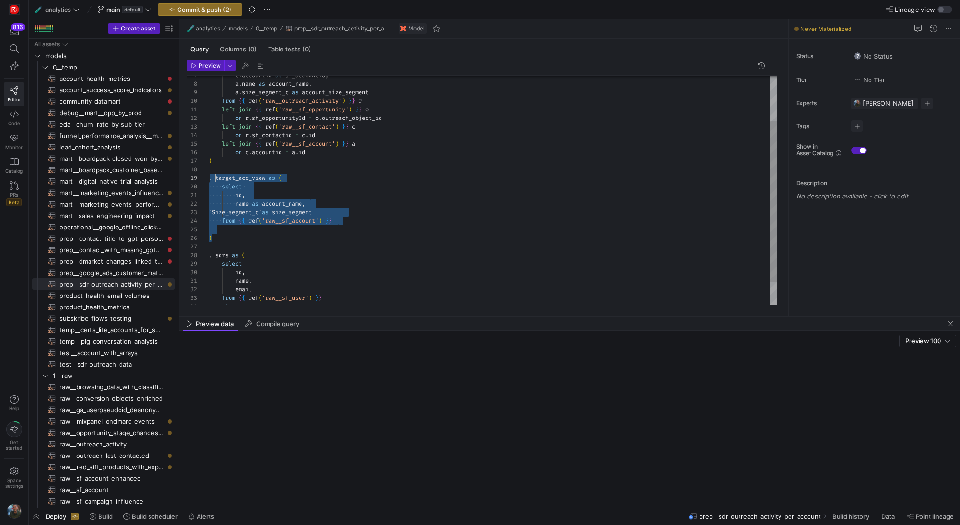
scroll to position [60, 0]
drag, startPoint x: 283, startPoint y: 238, endPoint x: 207, endPoint y: 167, distance: 103.8
click at [209, 167] on div "c . accountid as sf_accountid , from { { ref ( 'raw__outreach_activity' ) } } r…" at bounding box center [493, 174] width 568 height 325
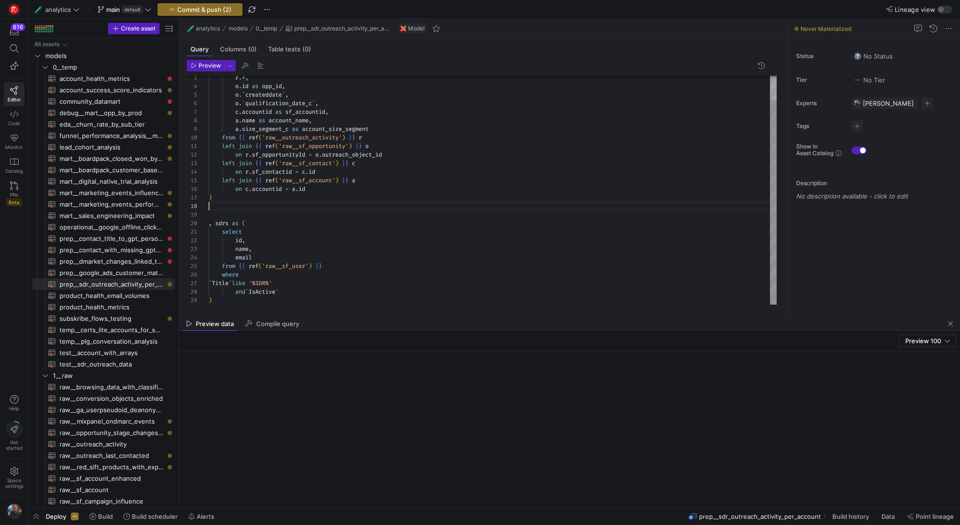
scroll to position [51, 3]
click at [311, 261] on div "c . accountid as sf_accountid , from { { ref ( 'raw__outreach_activity' ) } } r…" at bounding box center [493, 181] width 568 height 248
click at [239, 304] on div "7 10 11 12 13 14 17 8 9 15 16 18 19 20 21 22 23 24 25 3 4 5 6 26 2 27 28 c . ac…" at bounding box center [482, 190] width 590 height 229
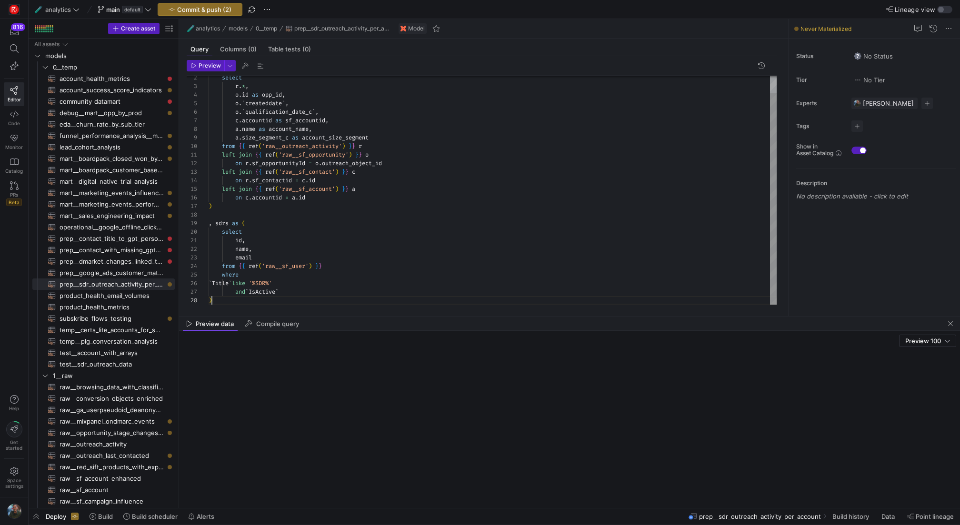
click at [241, 299] on div "c . accountid as sf_accountid , from { { ref ( 'raw__outreach_activity' ) } } r…" at bounding box center [493, 181] width 568 height 248
type textarea "id, name, email from {{ ref('raw__sf_user') }} where `Title` like '%SDR%' and `…"
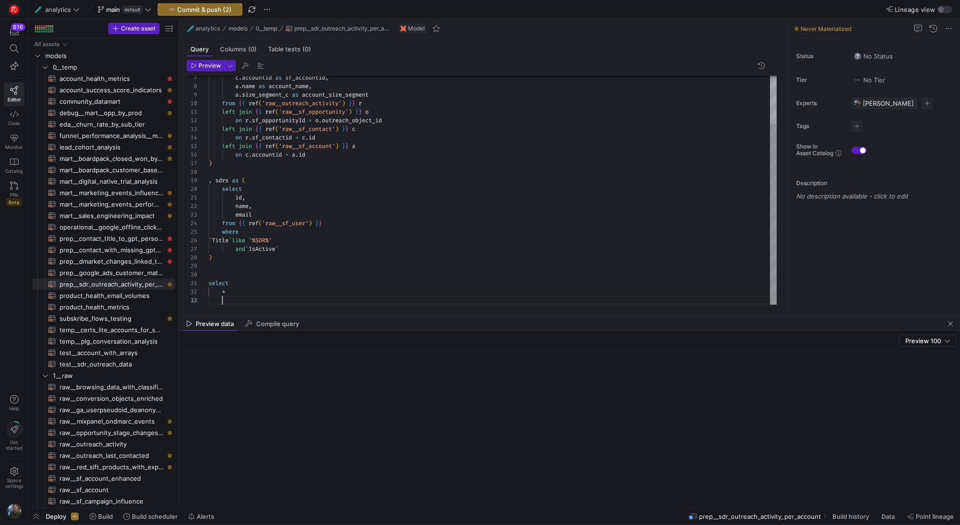
scroll to position [17, 0]
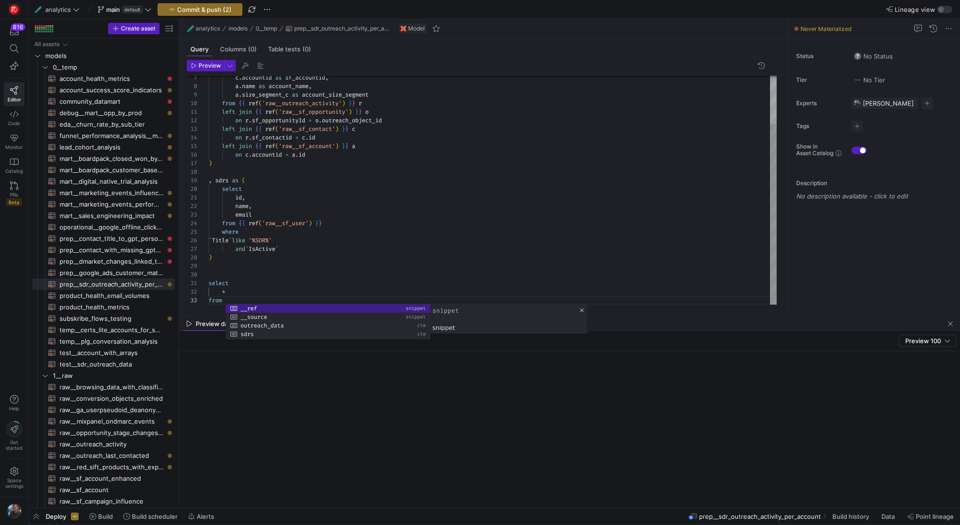
click at [269, 185] on div "c . accountid as sf_accountid , from { { ref ( 'raw__outreach_activity' ) } } r…" at bounding box center [493, 159] width 568 height 290
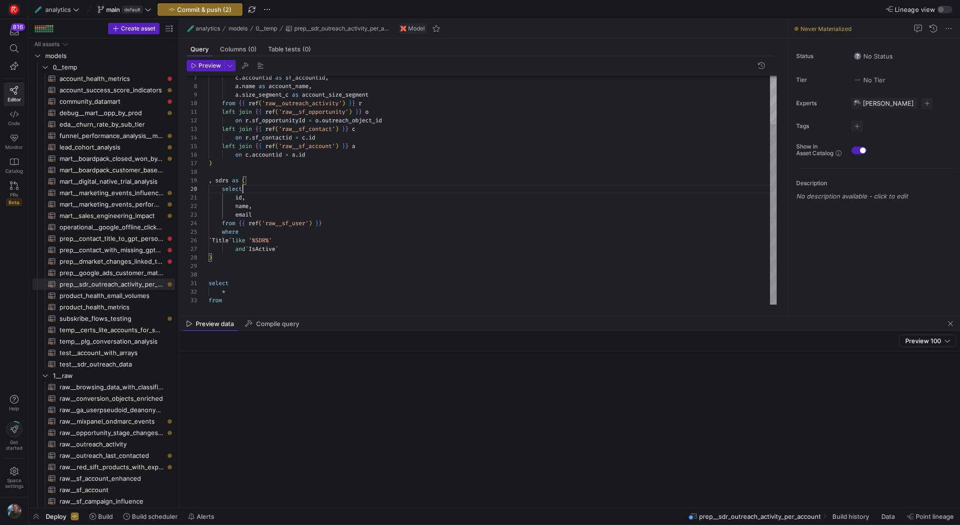
scroll to position [77, 34]
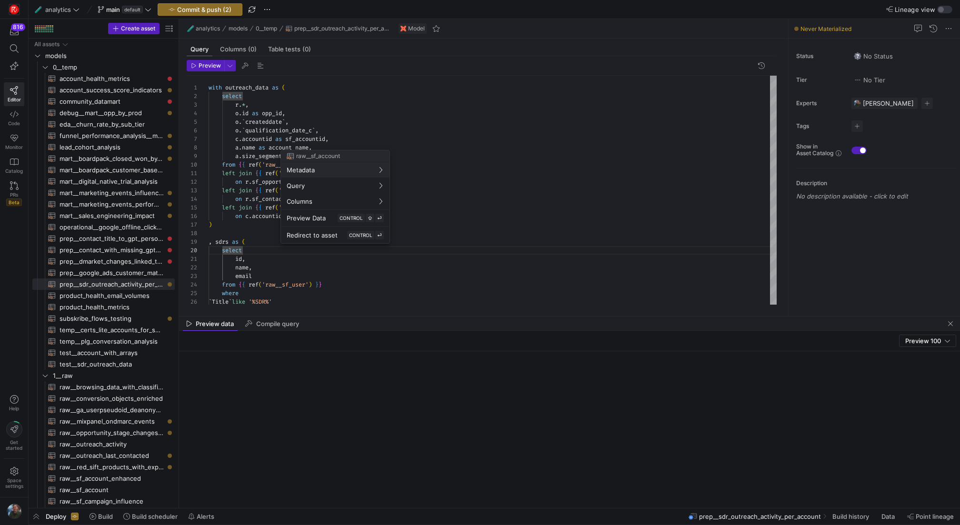
click at [418, 179] on div at bounding box center [480, 262] width 960 height 525
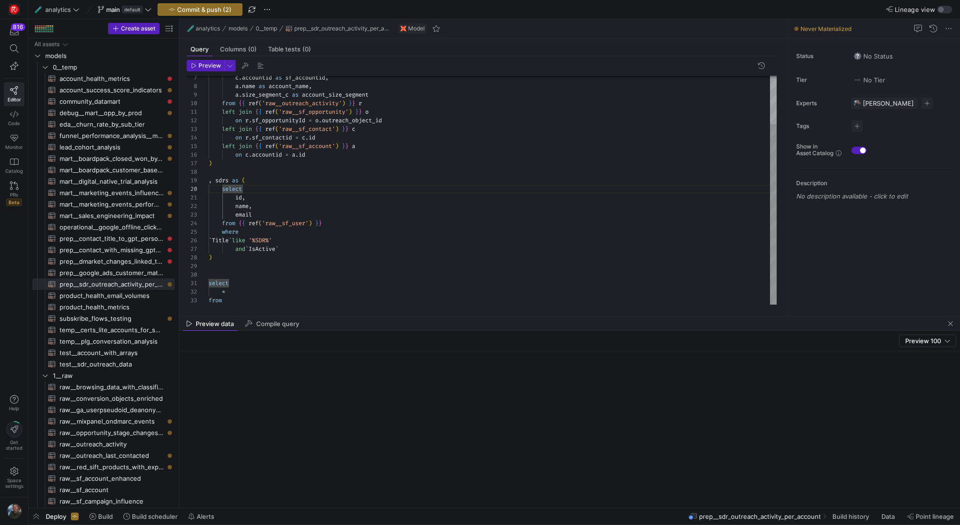
click at [254, 301] on div "c . accountid as sf_accountid , from { { ref ( 'raw__outreach_activity' ) } } r…" at bounding box center [493, 159] width 568 height 290
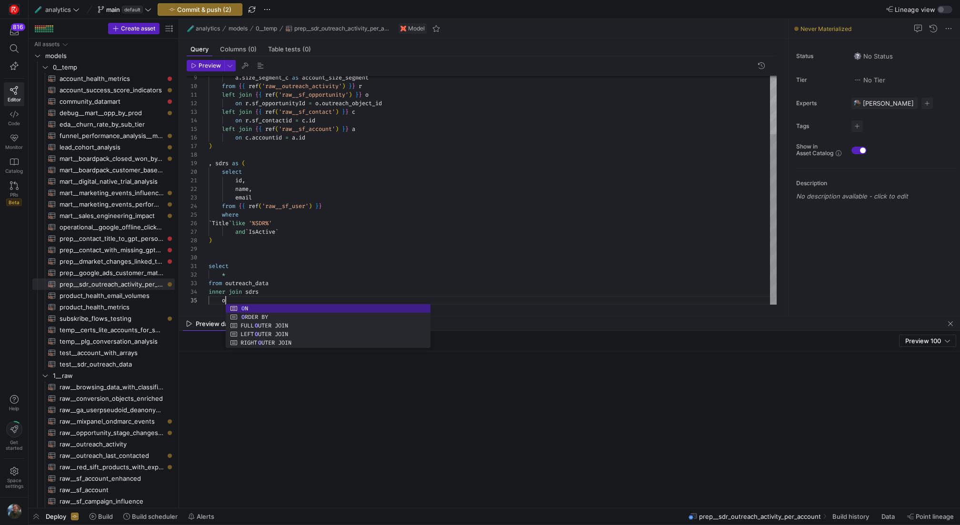
scroll to position [34, 24]
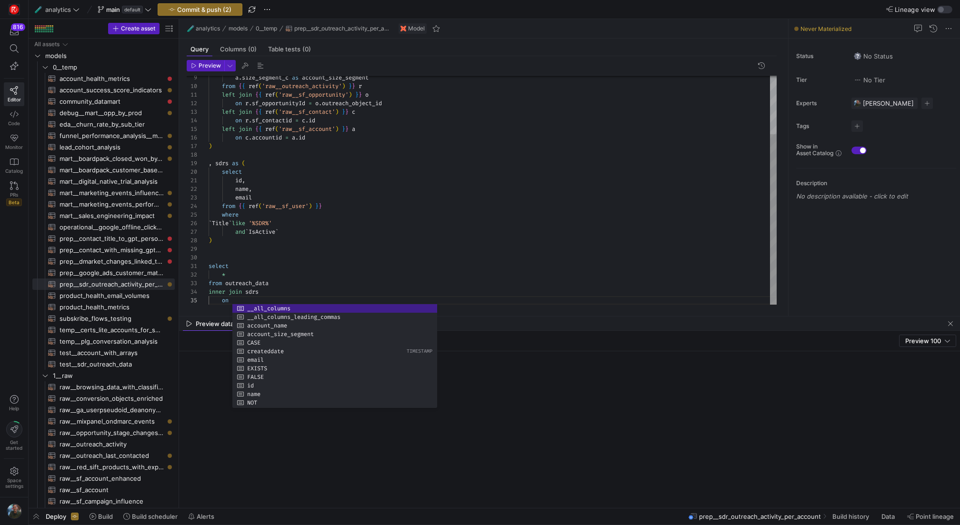
click at [330, 280] on div "from { { ref ( 'raw__outreach_activity' ) } } r left join { { ref ( 'raw__sf_op…" at bounding box center [493, 151] width 568 height 308
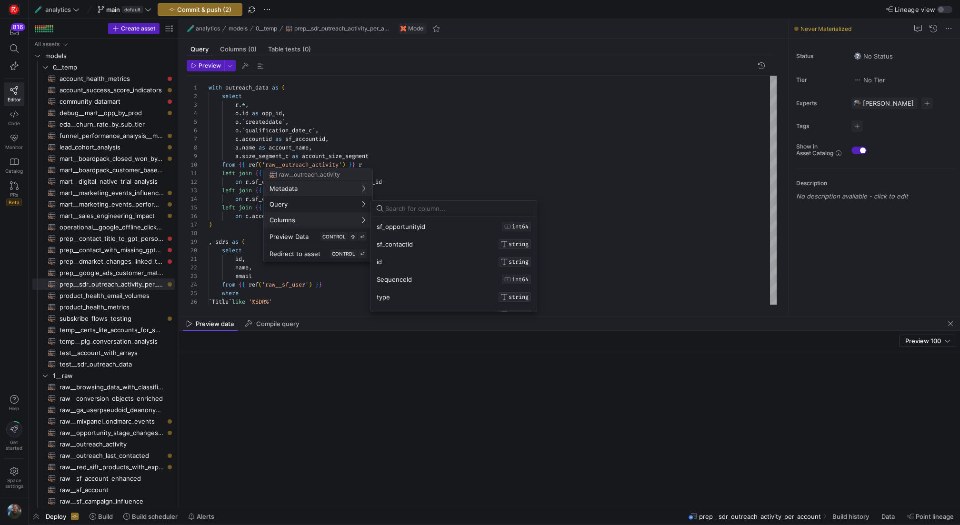
scroll to position [0, 0]
click at [313, 298] on div at bounding box center [480, 262] width 960 height 525
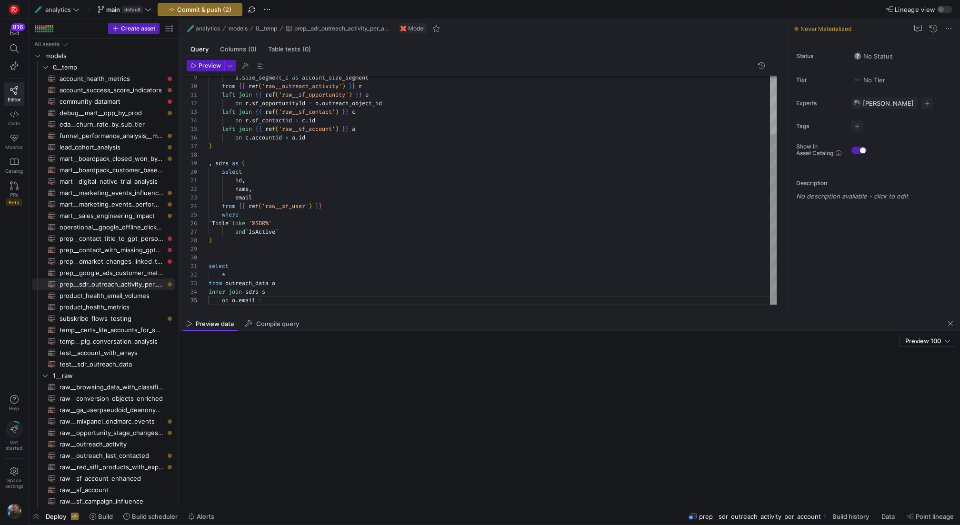
scroll to position [34, 57]
click at [296, 300] on div "from { { ref ( 'raw__outreach_activity' ) } } r left join { { ref ( 'raw__sf_op…" at bounding box center [493, 151] width 568 height 308
click at [360, 233] on div "from { { ref ( 'raw__outreach_activity' ) } } r left join { { ref ( 'raw__sf_op…" at bounding box center [493, 151] width 568 height 308
click at [371, 261] on div "from { { ref ( 'raw__outreach_activity' ) } } r left join { { ref ( 'raw__sf_op…" at bounding box center [493, 151] width 568 height 308
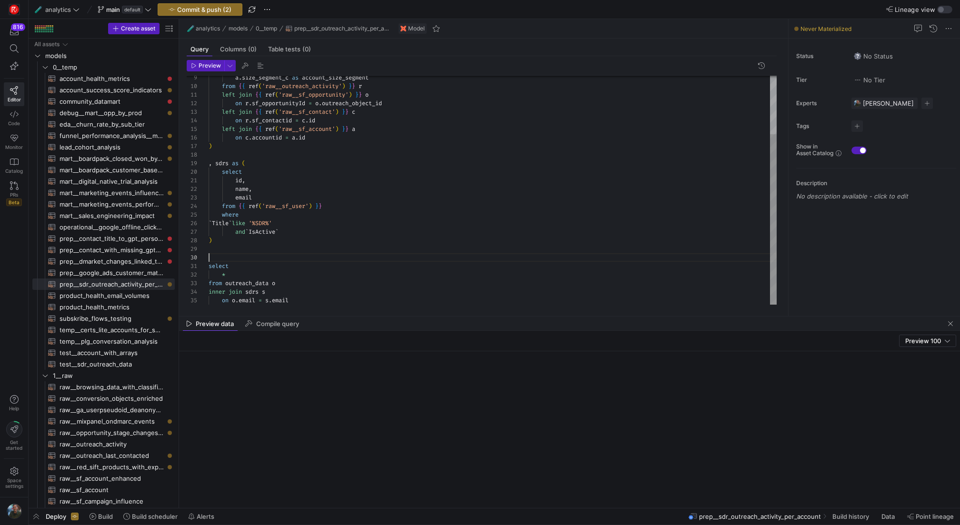
scroll to position [17, 69]
click at [368, 287] on div "from { { ref ( 'raw__outreach_activity' ) } } r left join { { ref ( 'raw__sf_op…" at bounding box center [493, 151] width 568 height 308
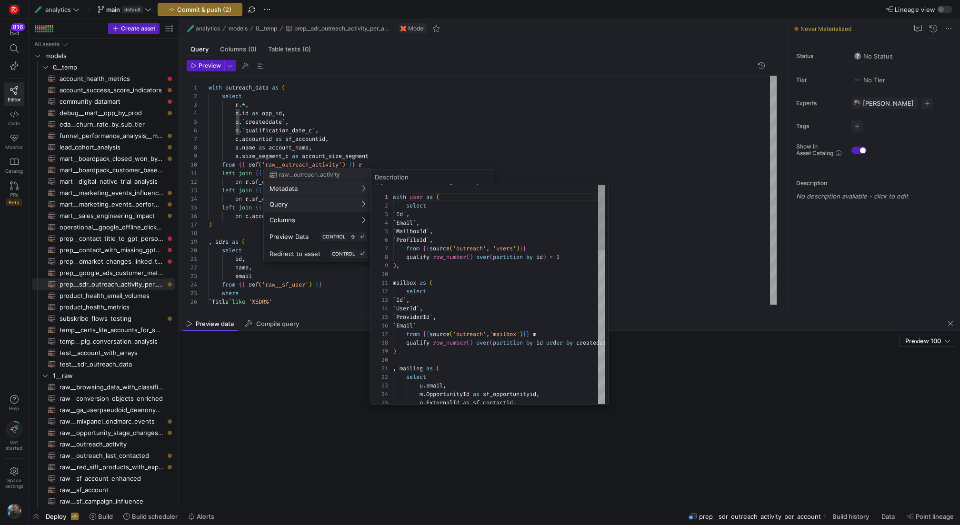
scroll to position [86, 0]
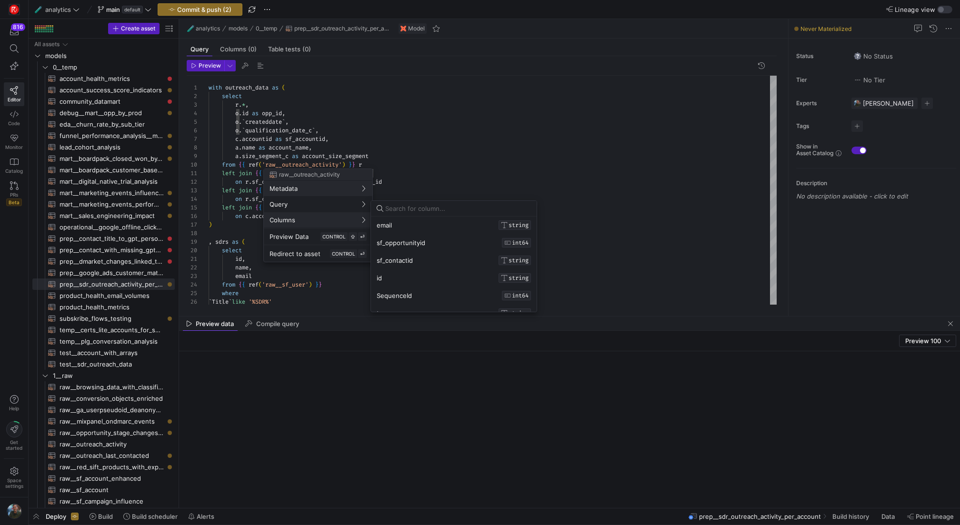
click at [222, 237] on div at bounding box center [480, 262] width 960 height 525
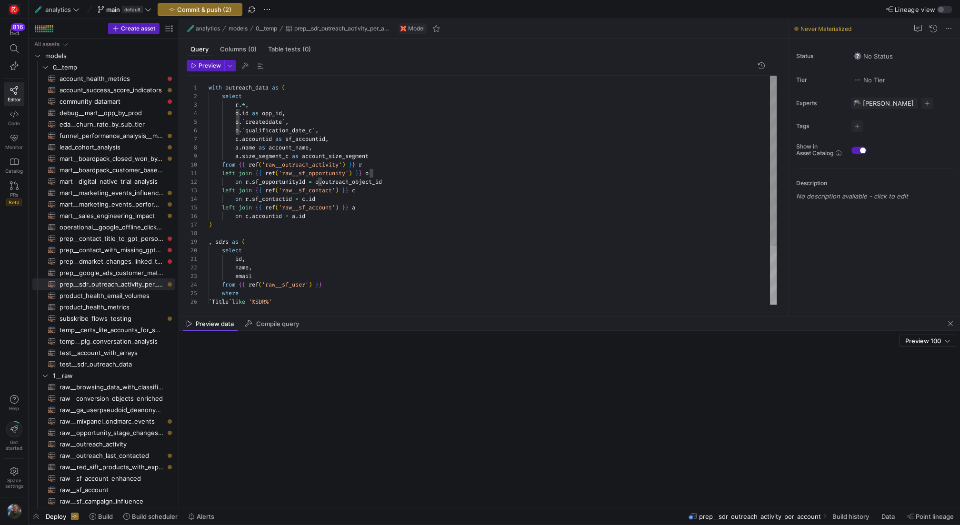
scroll to position [0, 28]
click at [237, 258] on div "from { { ref ( 'raw__outreach_activity' ) } } r left join { { ref ( 'raw__sf_op…" at bounding box center [493, 230] width 568 height 308
click at [288, 255] on div "from { { ref ( 'raw__outreach_activity' ) } } r left join { { ref ( 'raw__sf_op…" at bounding box center [493, 230] width 568 height 308
click at [303, 267] on div "from { { ref ( 'raw__outreach_activity' ) } } r left join { { ref ( 'raw__sf_op…" at bounding box center [493, 230] width 568 height 308
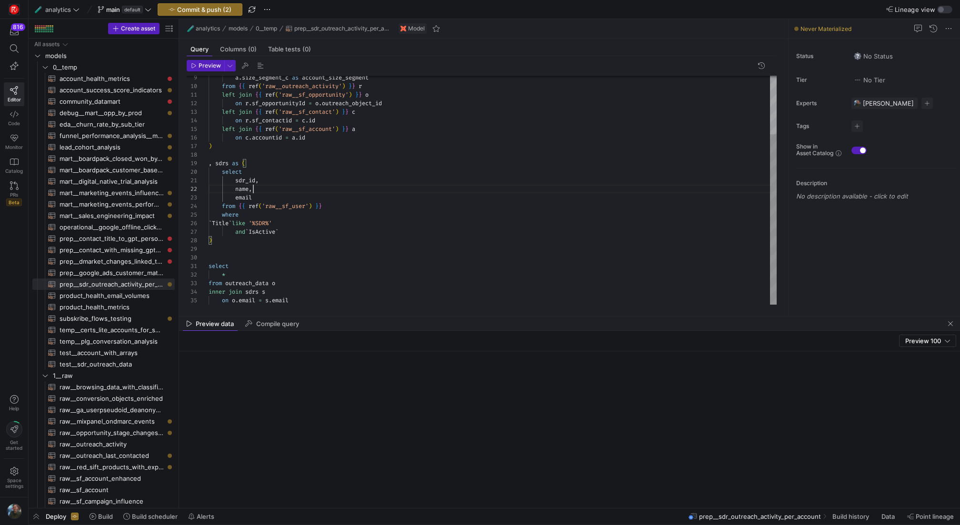
scroll to position [9, 14]
click at [222, 273] on div "from { { ref ( 'raw__outreach_activity' ) } } r left join { { ref ( 'raw__sf_op…" at bounding box center [493, 151] width 568 height 308
click at [223, 275] on div "from { { ref ( 'raw__outreach_activity' ) } } r left join { { ref ( 'raw__sf_op…" at bounding box center [493, 159] width 568 height 325
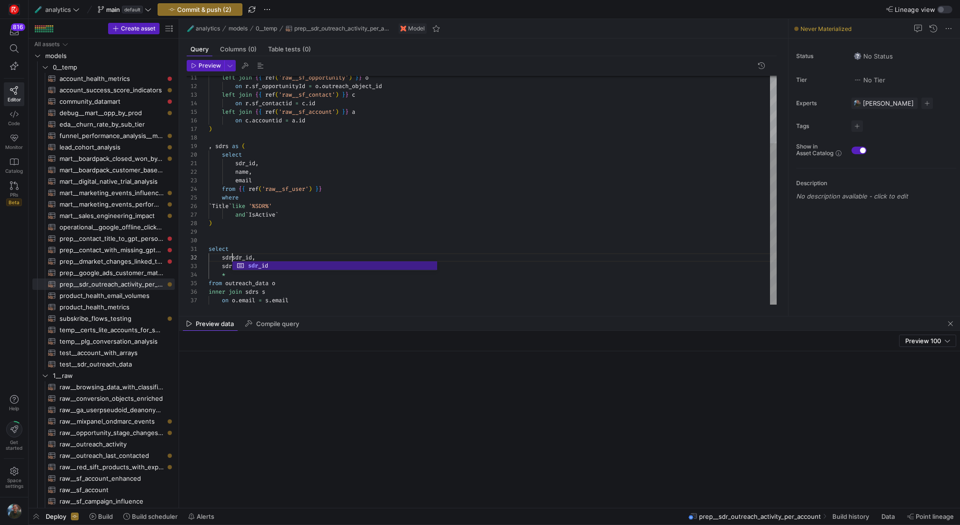
scroll to position [9, 28]
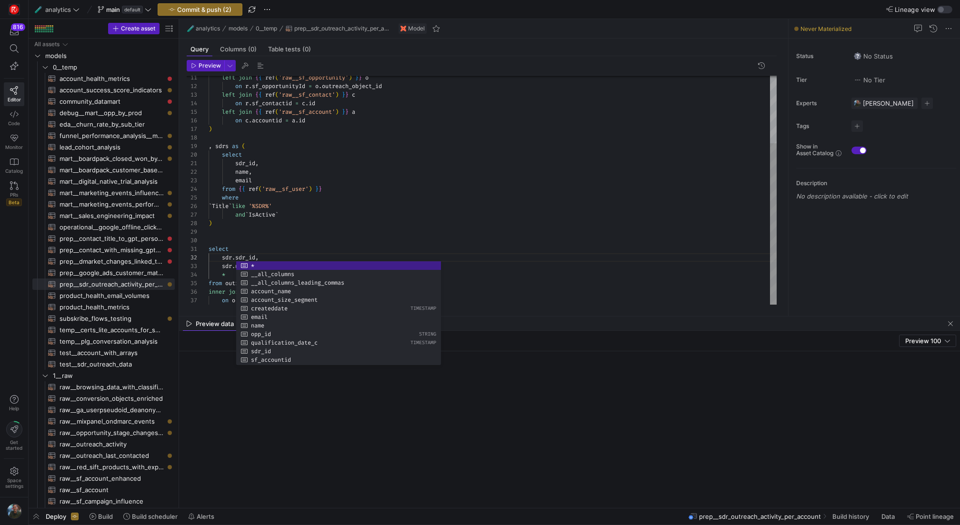
click at [318, 234] on div "left join { { ref ( 'raw__sf_opportunity' ) } } o on r . sf_opportunityId = o .…" at bounding box center [493, 142] width 568 height 325
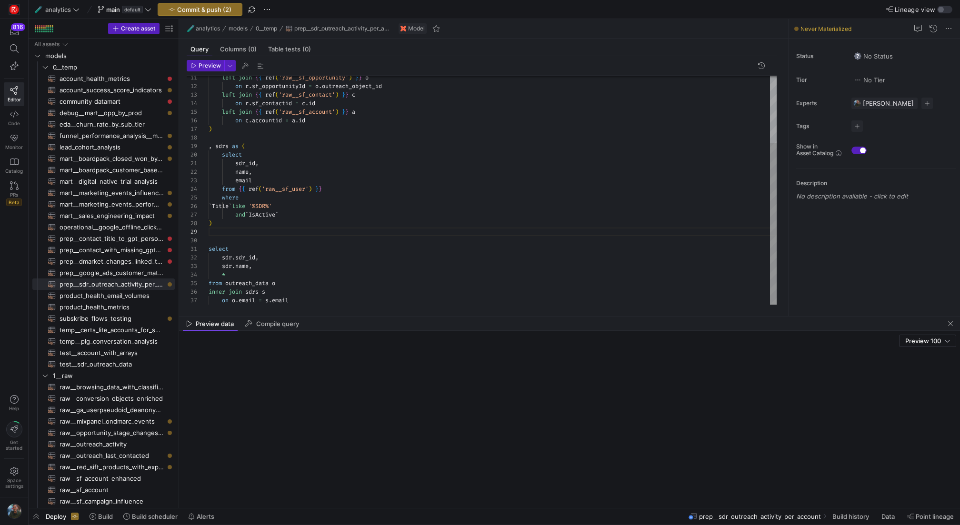
click at [224, 273] on div "left join { { ref ( 'raw__sf_opportunity' ) } } o on r . sf_opportunityId = o .…" at bounding box center [493, 142] width 568 height 325
click at [296, 259] on div "left join { { ref ( 'raw__sf_opportunity' ) } } o on r . sf_opportunityId = o .…" at bounding box center [493, 142] width 568 height 325
click at [302, 277] on div "left join { { ref ( 'raw__sf_opportunity' ) } } o on r . sf_opportunityId = o .…" at bounding box center [493, 142] width 568 height 325
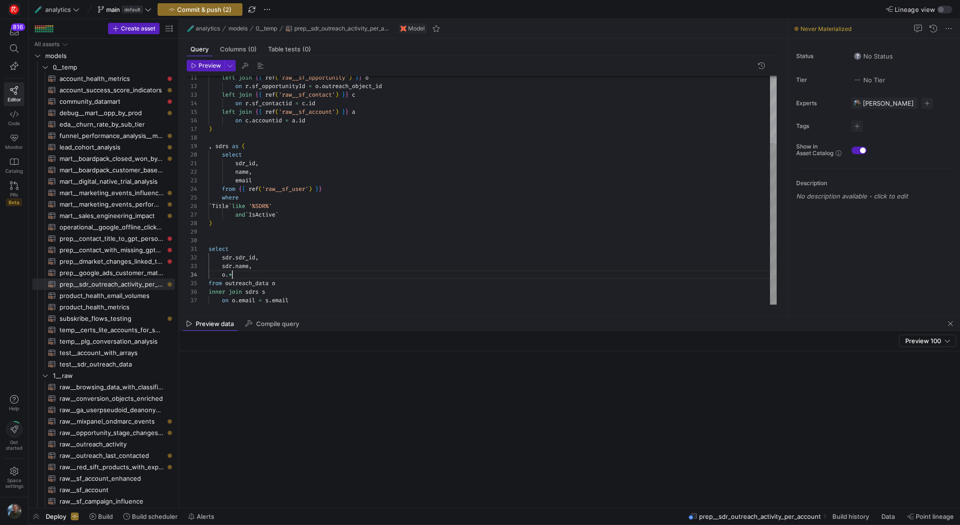
click at [338, 268] on div "left join { { ref ( 'raw__sf_opportunity' ) } } o on r . sf_opportunityId = o .…" at bounding box center [493, 142] width 568 height 325
type textarea "select sdr.sdr_id, [DOMAIN_NAME], o.* from outreach_data o inner join sdrs s on…"
click at [199, 63] on span "Preview" at bounding box center [210, 65] width 22 height 7
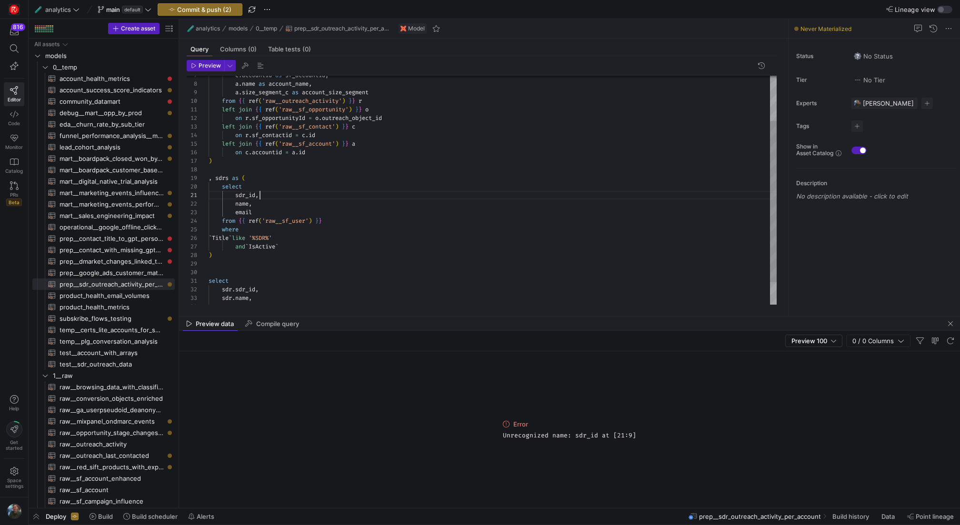
click at [337, 195] on div "left join { { ref ( 'raw__sf_opportunity' ) } } o on r . sf_opportunityId = o .…" at bounding box center [493, 174] width 568 height 325
click at [235, 193] on div "left join { { ref ( 'raw__sf_opportunity' ) } } o on r . sf_opportunityId = o .…" at bounding box center [493, 174] width 568 height 325
click at [206, 65] on span "Preview" at bounding box center [210, 65] width 22 height 7
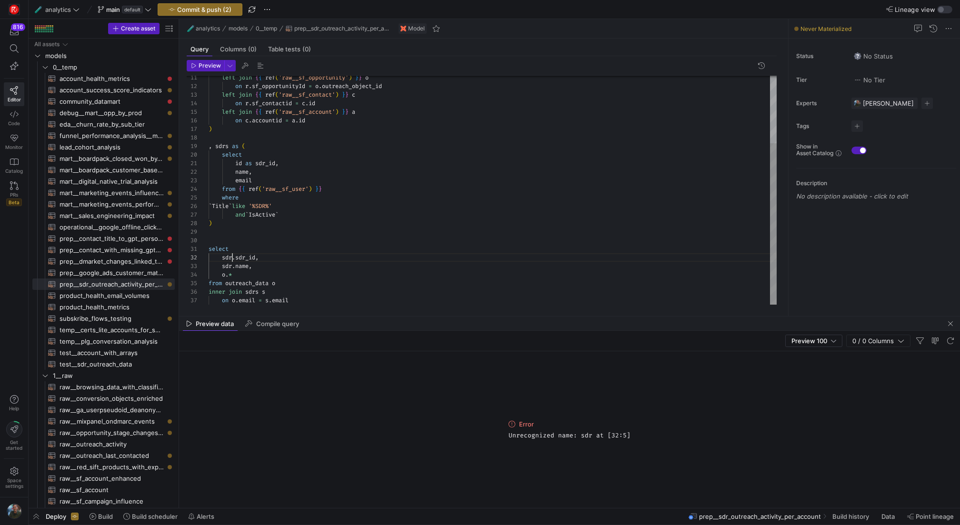
scroll to position [9, 24]
click at [232, 257] on div "left join { { ref ( 'raw__sf_opportunity' ) } } o on r . sf_opportunityId = o .…" at bounding box center [493, 142] width 568 height 325
click at [205, 67] on span "Preview" at bounding box center [210, 65] width 22 height 7
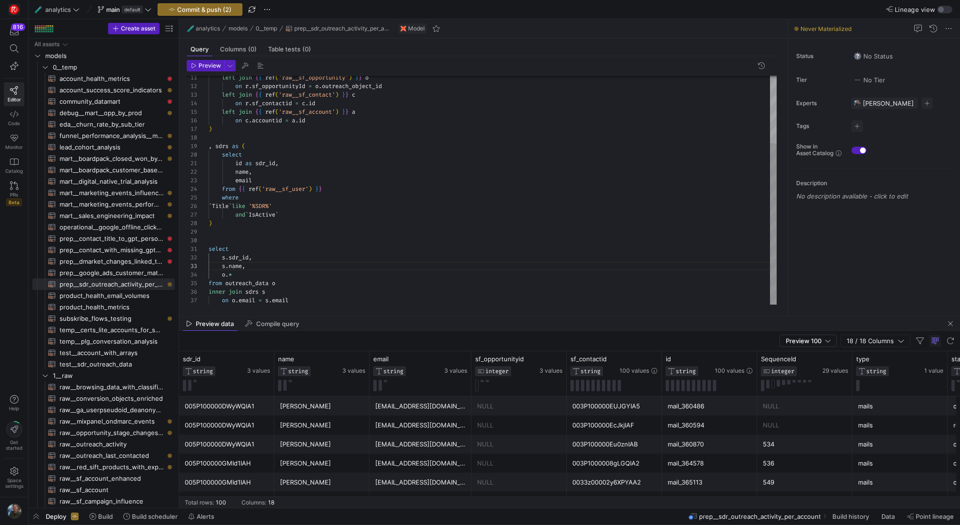
click at [239, 173] on div "left join { { ref ( 'raw__sf_opportunity' ) } } o on r . sf_opportunityId = o .…" at bounding box center [493, 142] width 568 height 325
click at [229, 265] on div "left join { { ref ( 'raw__sf_opportunity' ) } } o on r . sf_opportunityId = o .…" at bounding box center [493, 142] width 568 height 325
click at [410, 237] on div "left join { { ref ( 'raw__sf_opportunity' ) } } o on r . sf_opportunityId = o .…" at bounding box center [493, 142] width 568 height 325
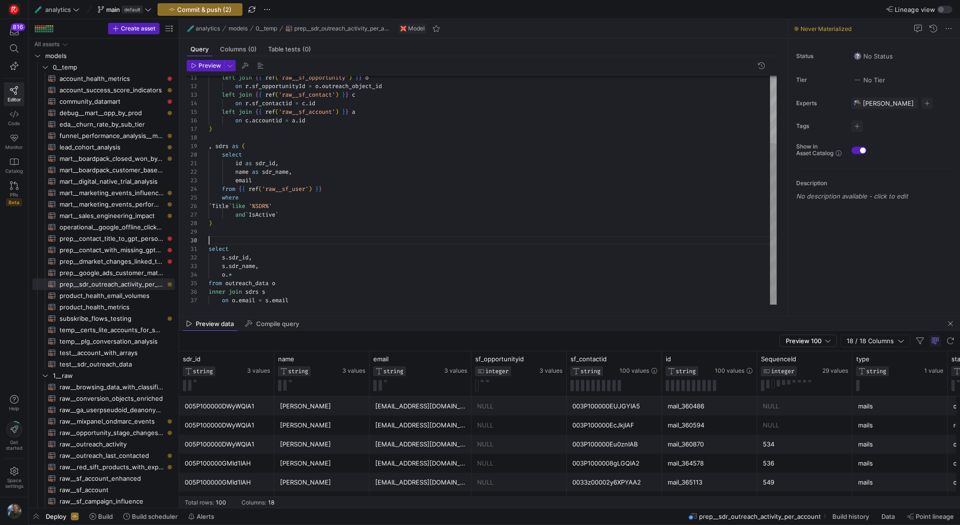
scroll to position [77, 0]
click at [384, 292] on div "left join { { ref ( 'raw__sf_opportunity' ) } } o on r . sf_opportunityId = o .…" at bounding box center [493, 142] width 568 height 325
click at [205, 61] on span "button" at bounding box center [205, 65] width 37 height 10
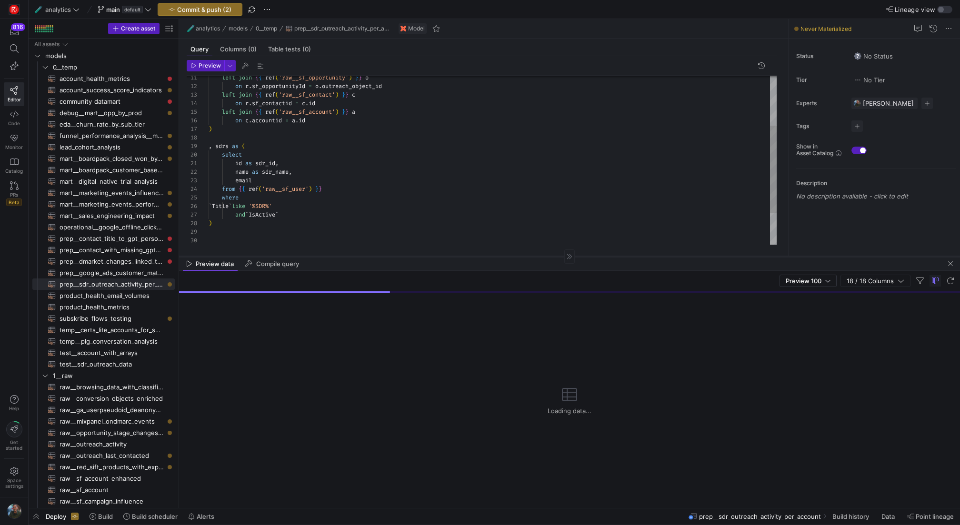
drag, startPoint x: 531, startPoint y: 316, endPoint x: 544, endPoint y: 256, distance: 61.5
click at [544, 256] on div at bounding box center [569, 256] width 781 height 0
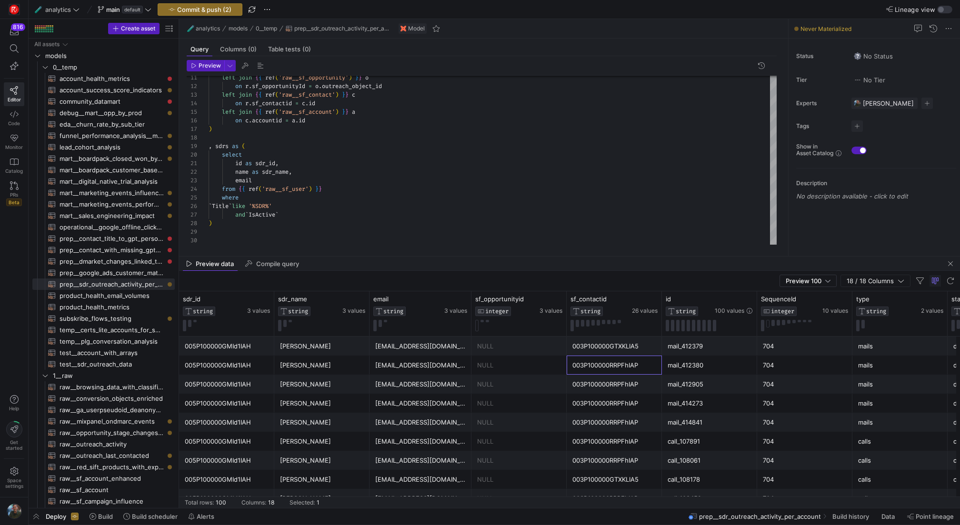
click at [606, 359] on div "003P100000RRPFhIAP" at bounding box center [614, 365] width 84 height 19
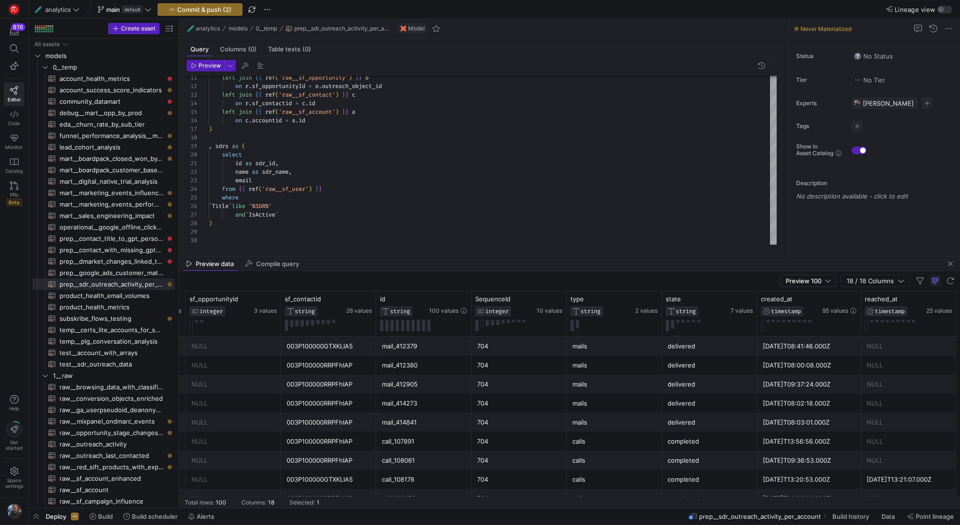
scroll to position [0, 381]
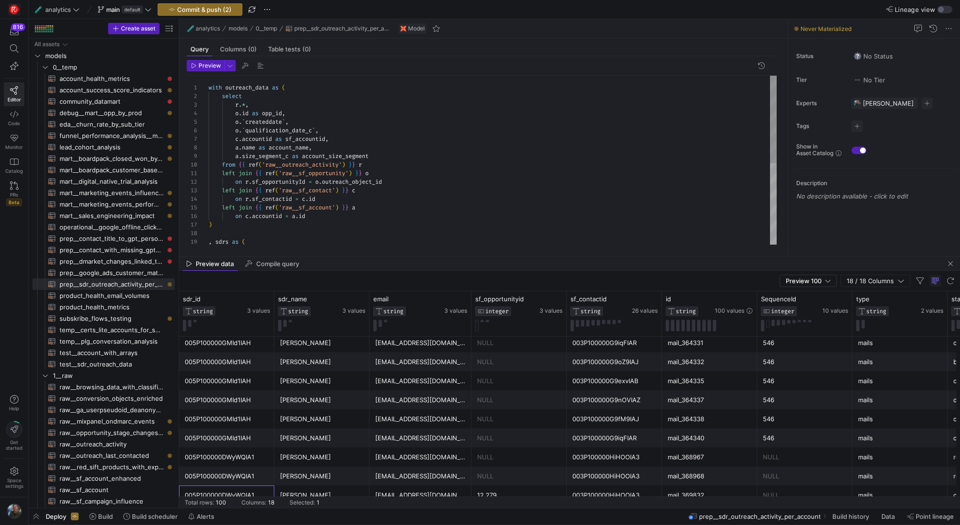
click at [353, 136] on div ", sdrs as ( on r . sf_contactid = c . id left join { { ref ( 'raw__sf_account' …" at bounding box center [493, 238] width 568 height 325
click at [350, 129] on div ", sdrs as ( on r . sf_contactid = c . id left join { { ref ( 'raw__sf_account' …" at bounding box center [493, 238] width 568 height 325
click at [342, 139] on div ", sdrs as ( on r . sf_contactid = c . id left join { { ref ( 'raw__sf_account' …" at bounding box center [493, 238] width 568 height 325
type textarea "with outreach_data as ( select r.*, [DOMAIN_NAME] as opp_id, o.`createddate`, o…"
click at [201, 64] on span "Preview" at bounding box center [210, 65] width 22 height 7
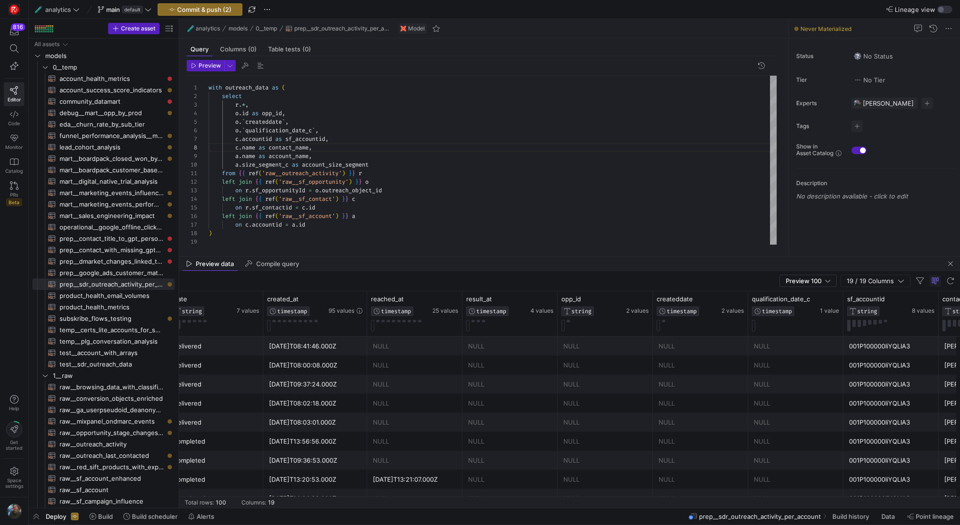
scroll to position [0, 1047]
